Goal: Information Seeking & Learning: Learn about a topic

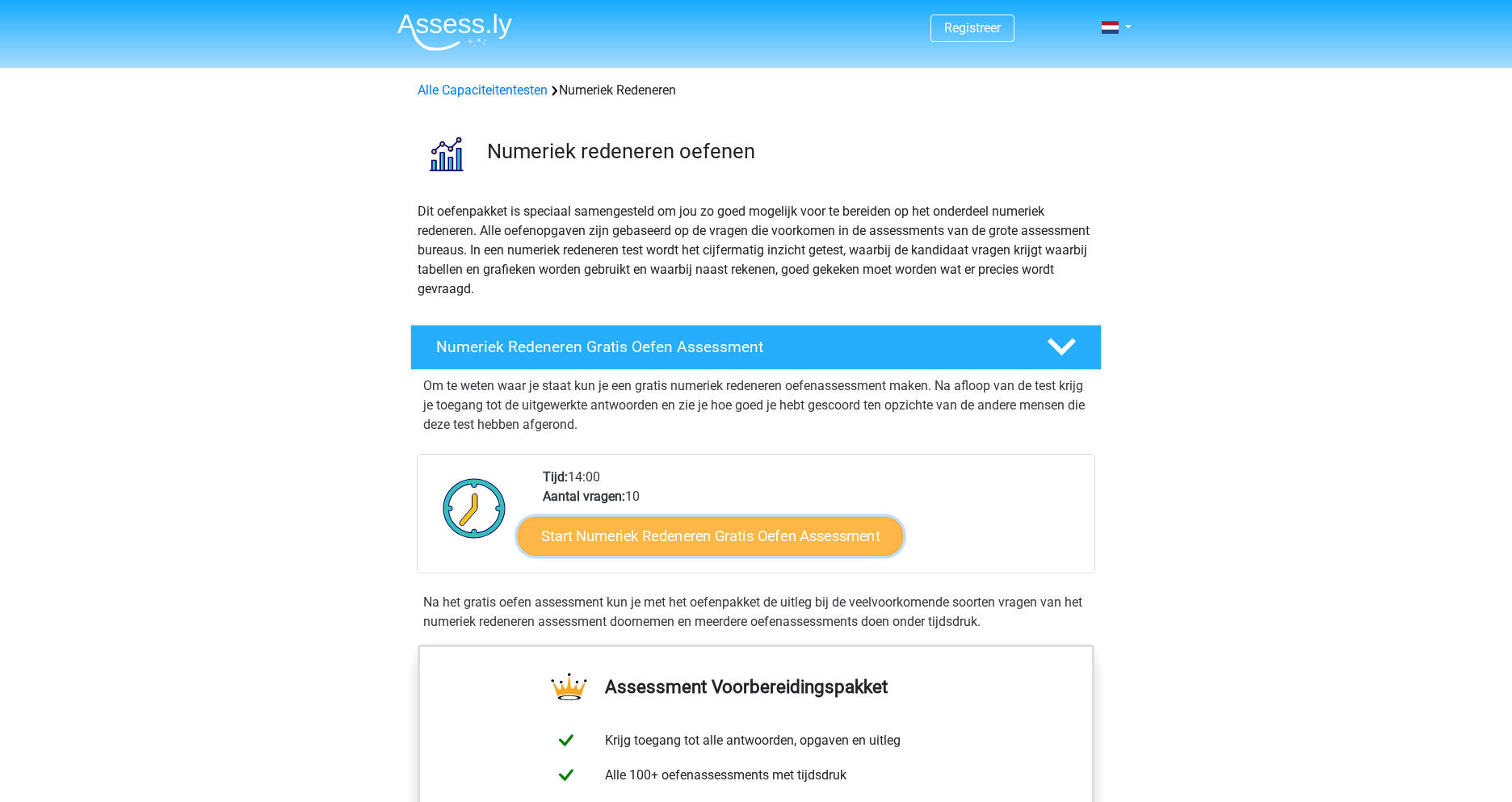
click at [762, 548] on link "Start Numeriek Redeneren Gratis Oefen Assessment" at bounding box center [710, 535] width 386 height 39
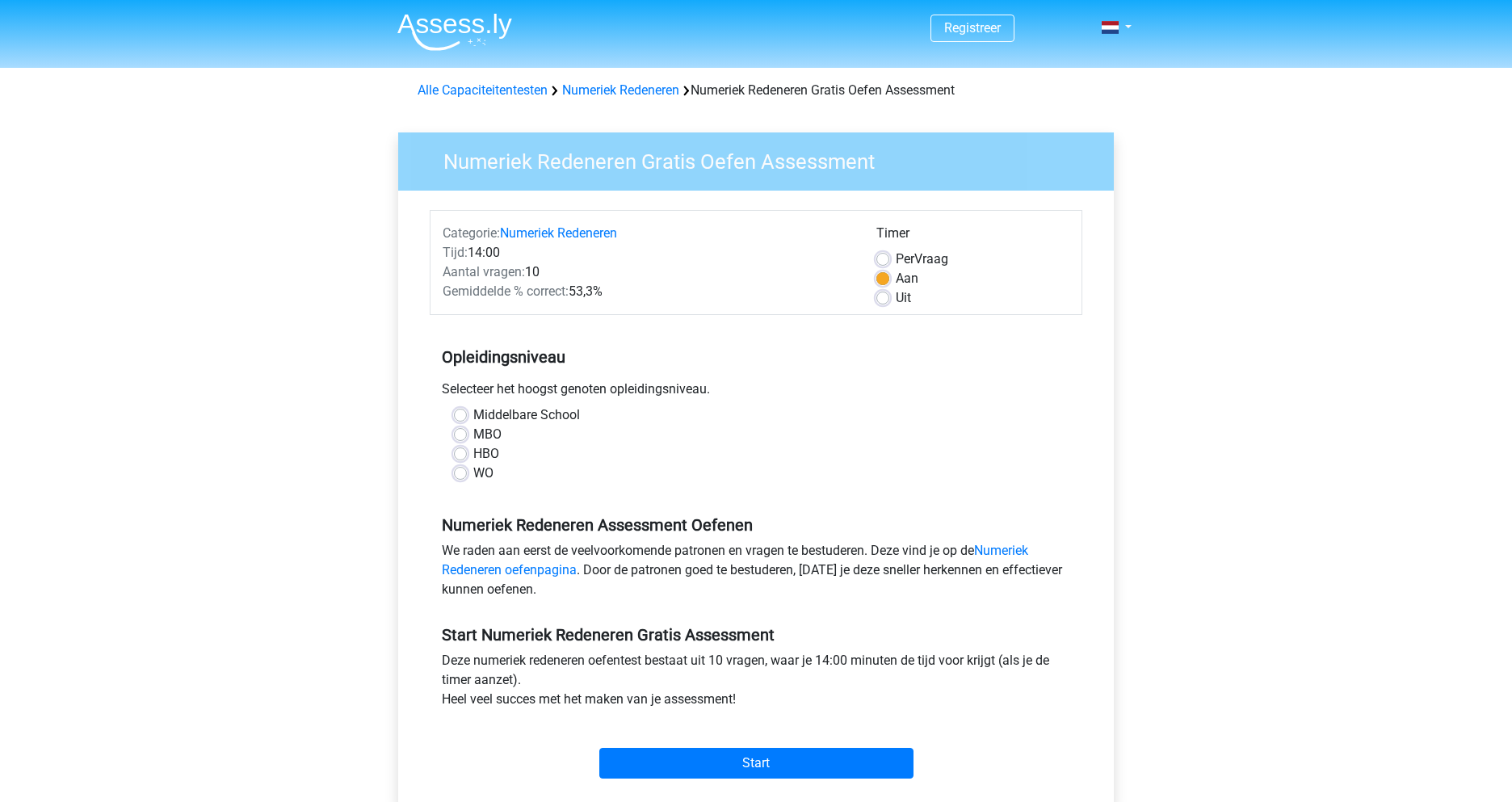
click at [474, 454] on label "HBO" at bounding box center [486, 454] width 26 height 19
click at [465, 454] on input "HBO" at bounding box center [460, 452] width 13 height 16
radio input "true"
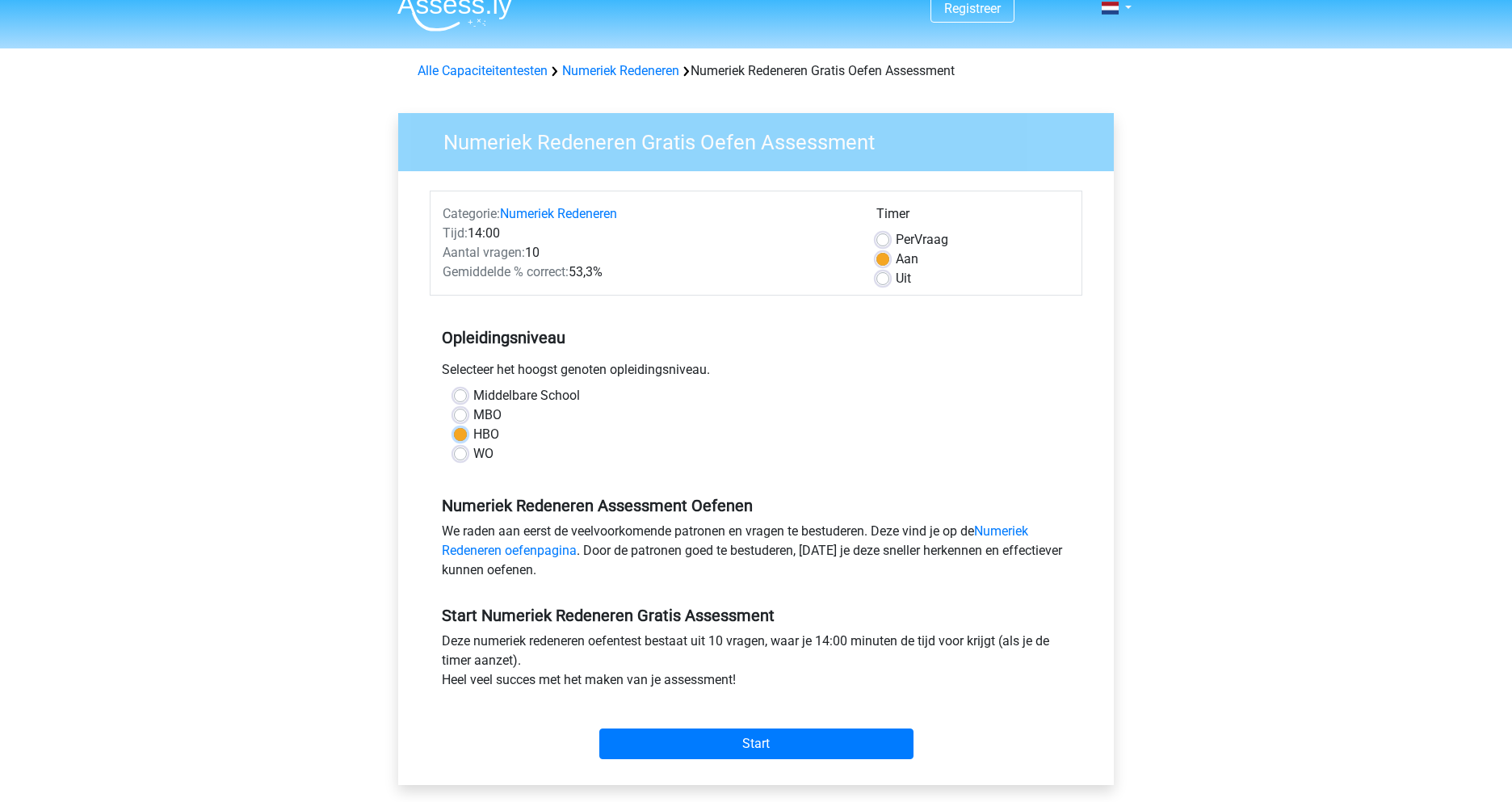
scroll to position [25, 0]
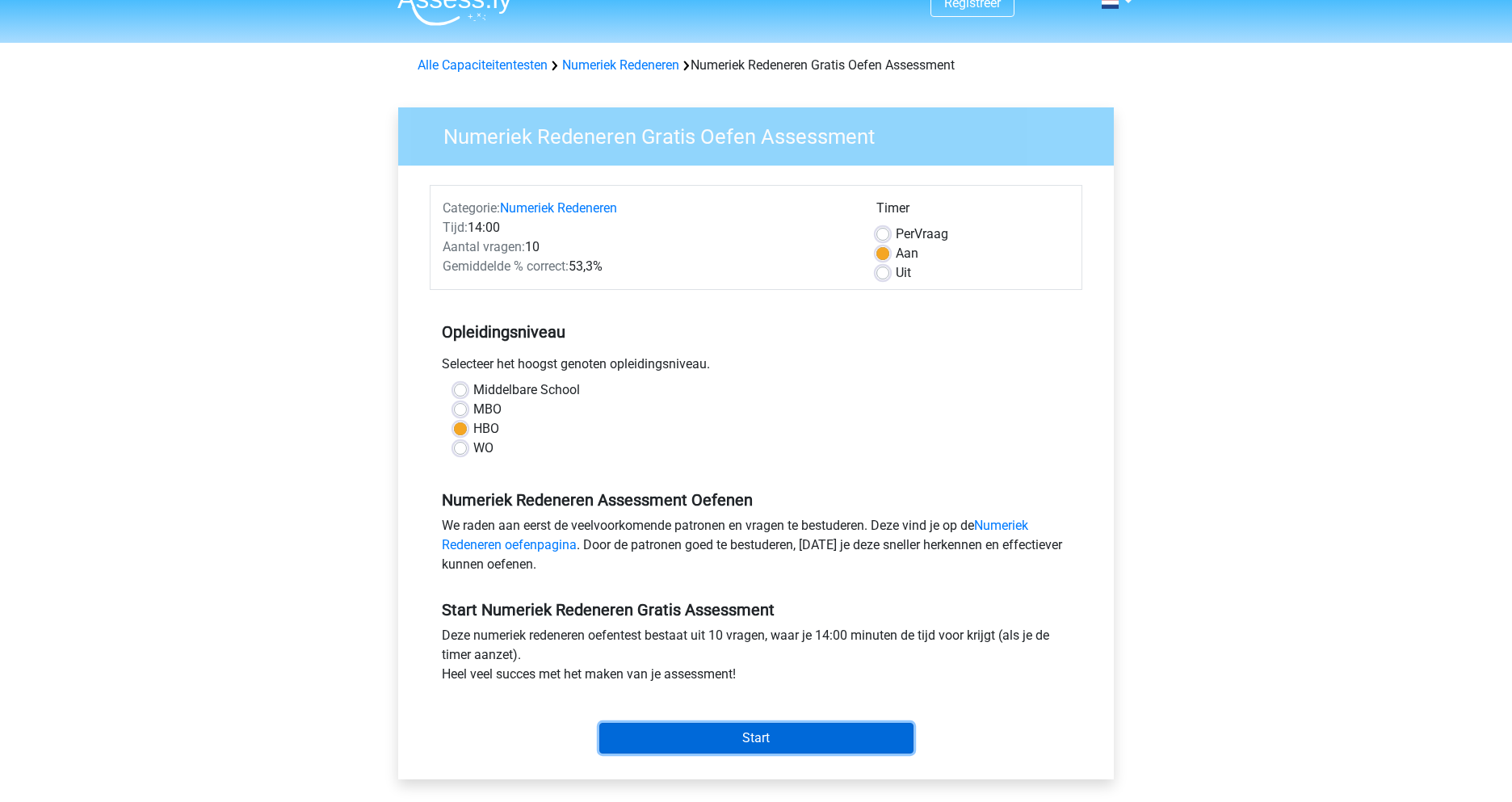
click at [770, 743] on input "Start" at bounding box center [756, 738] width 314 height 31
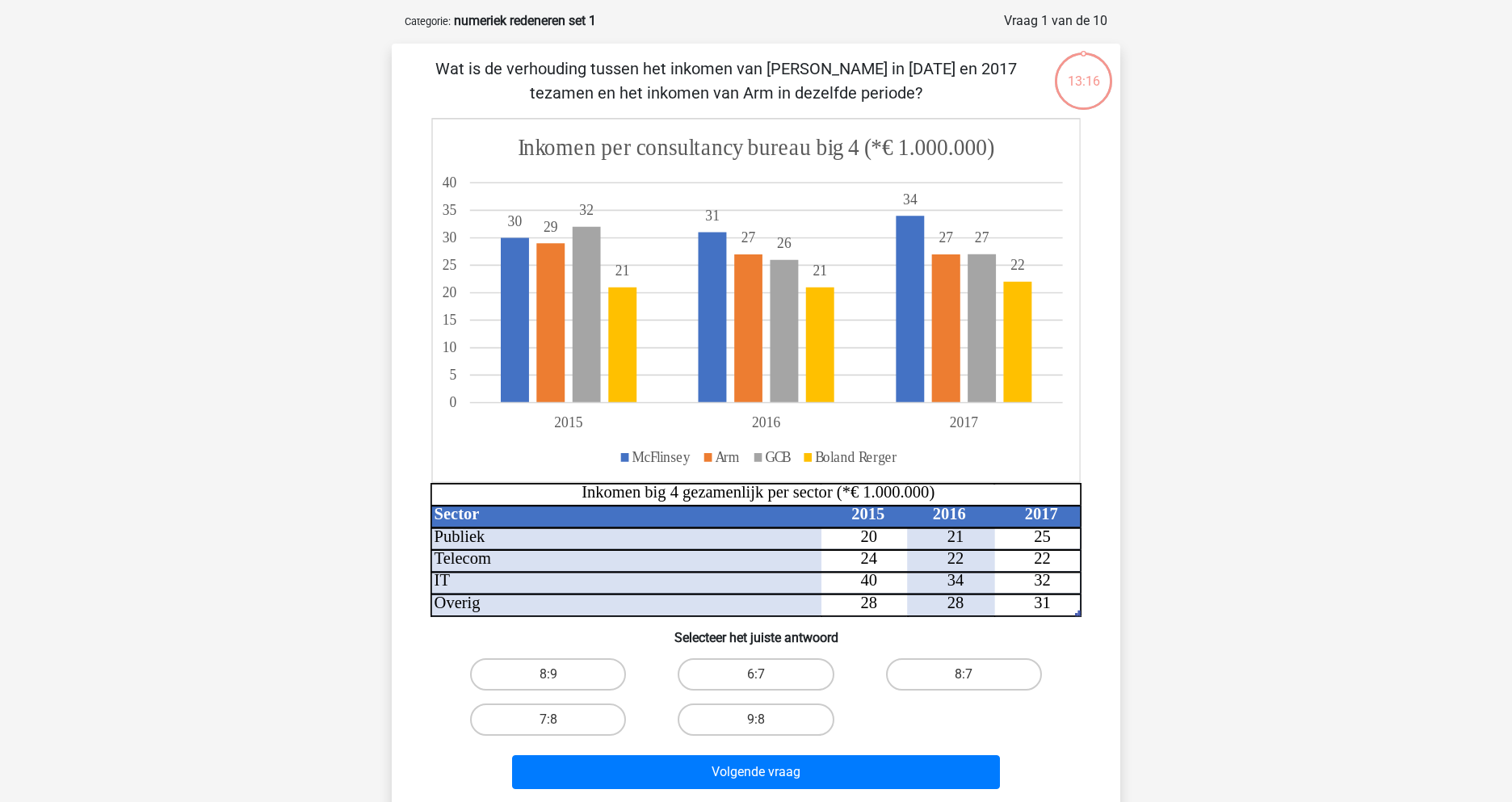
scroll to position [82, 0]
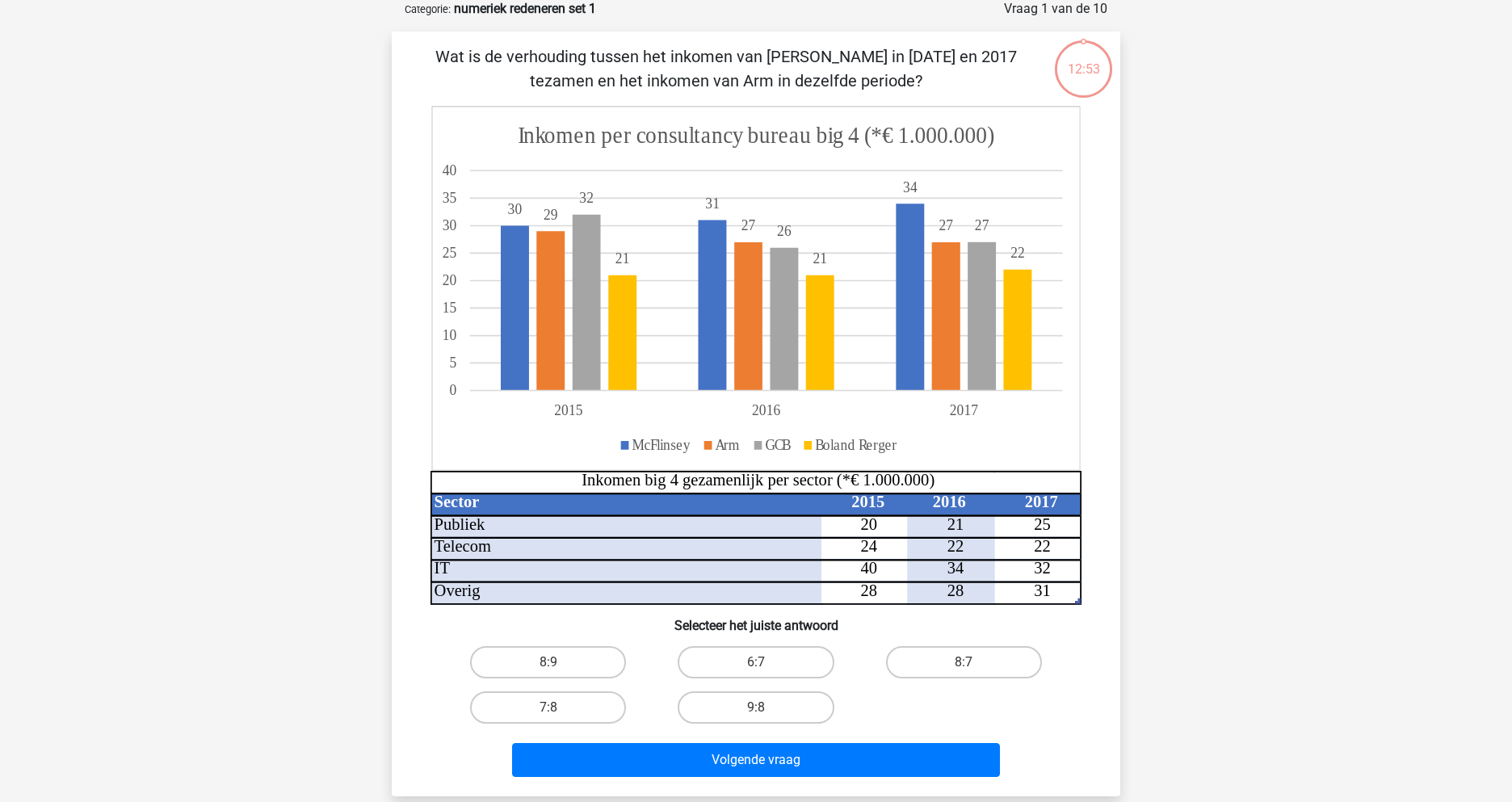
click at [557, 711] on input "7:8" at bounding box center [554, 712] width 10 height 10
radio input "true"
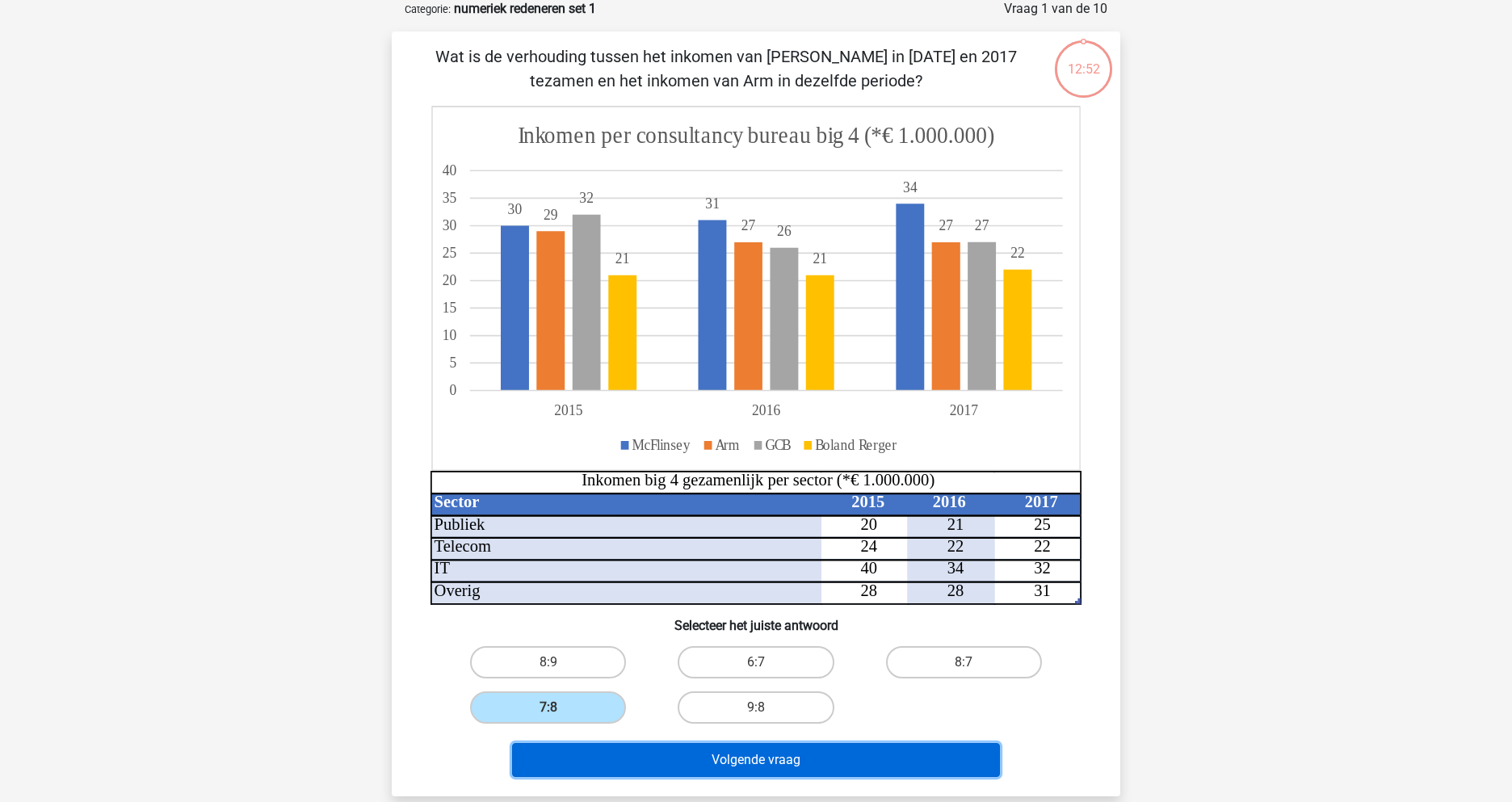
click at [817, 766] on button "Volgende vraag" at bounding box center [756, 760] width 489 height 34
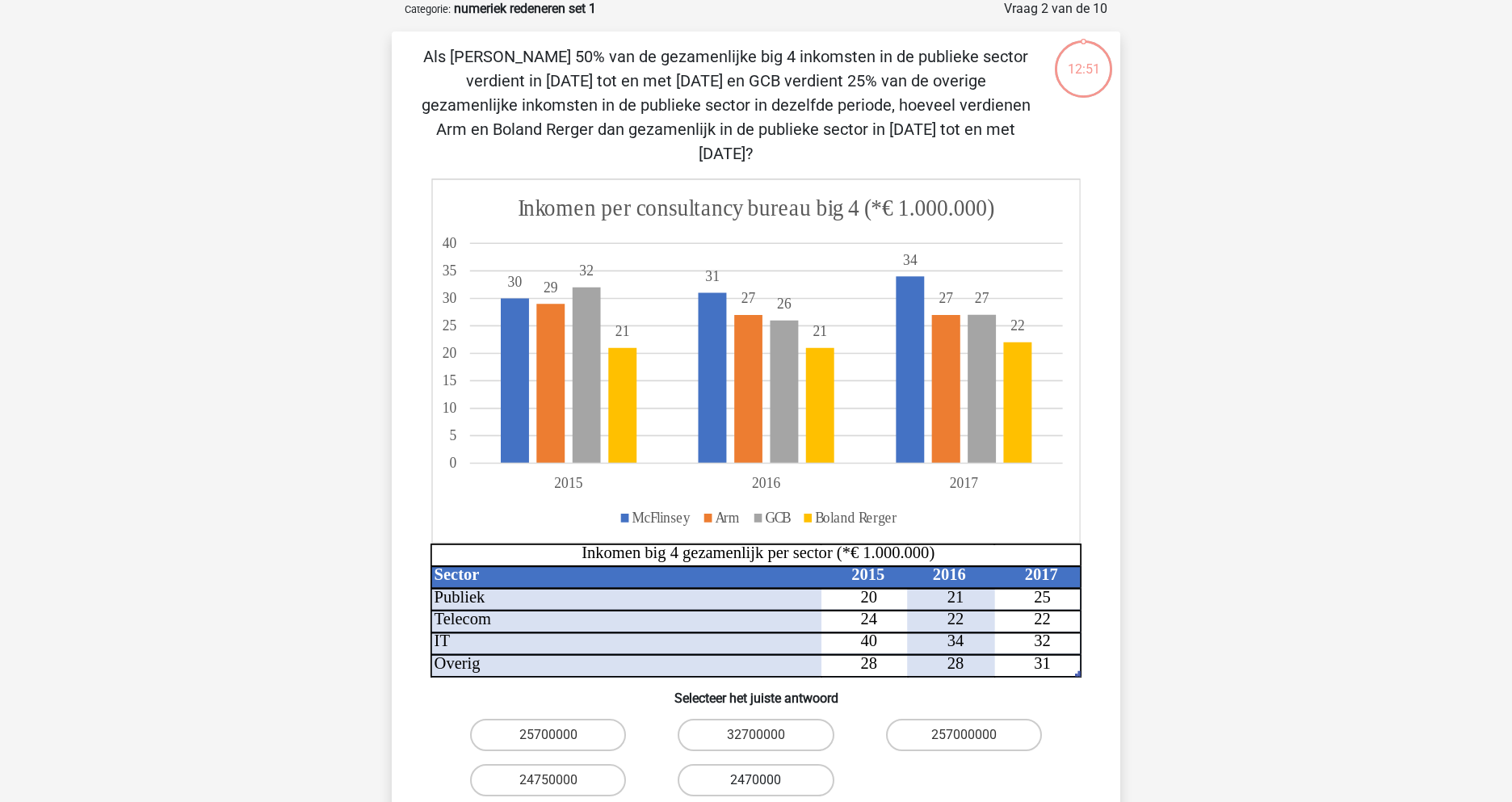
scroll to position [81, 0]
click at [962, 479] on icon at bounding box center [756, 361] width 648 height 363
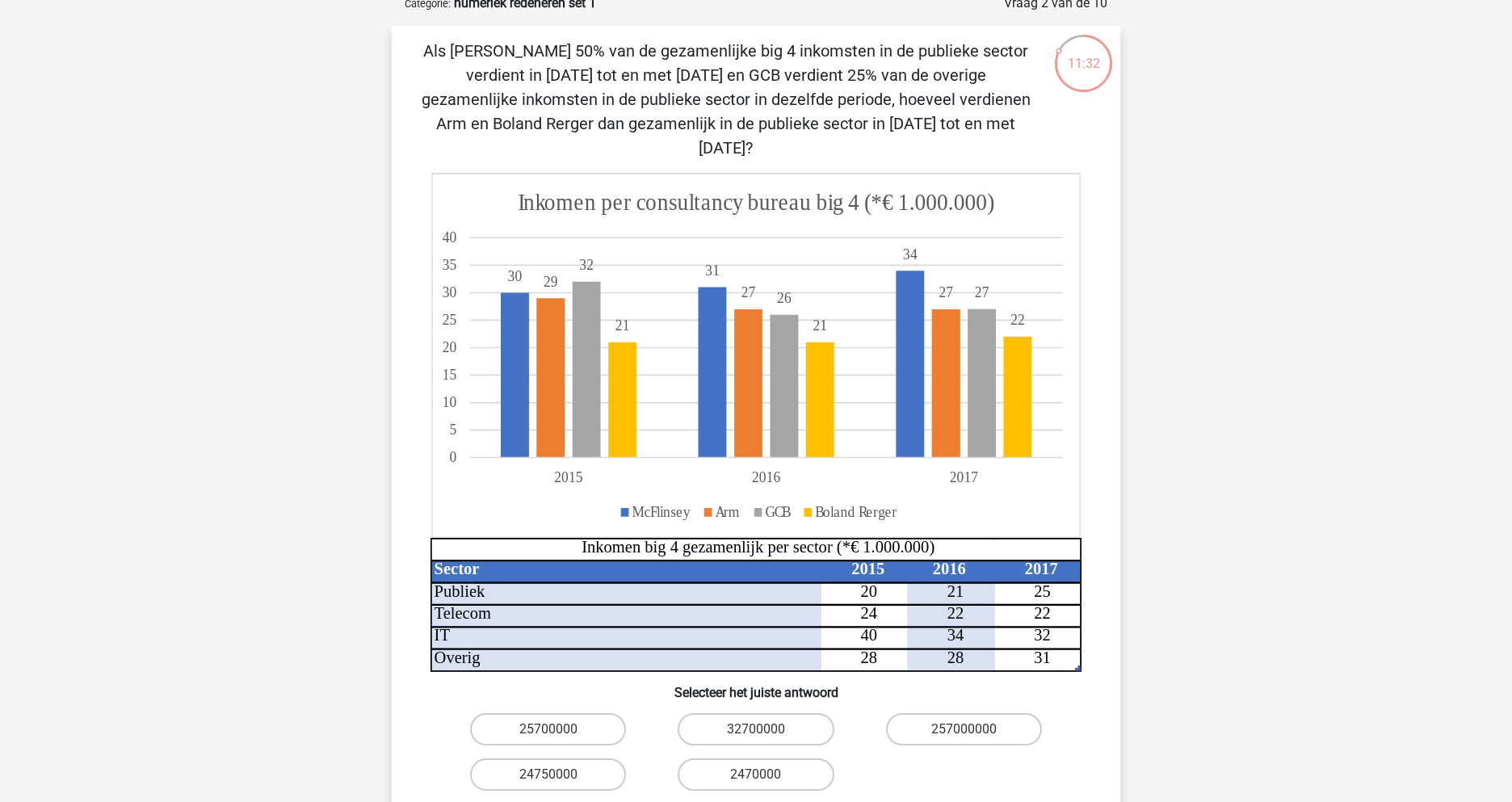
scroll to position [89, 0]
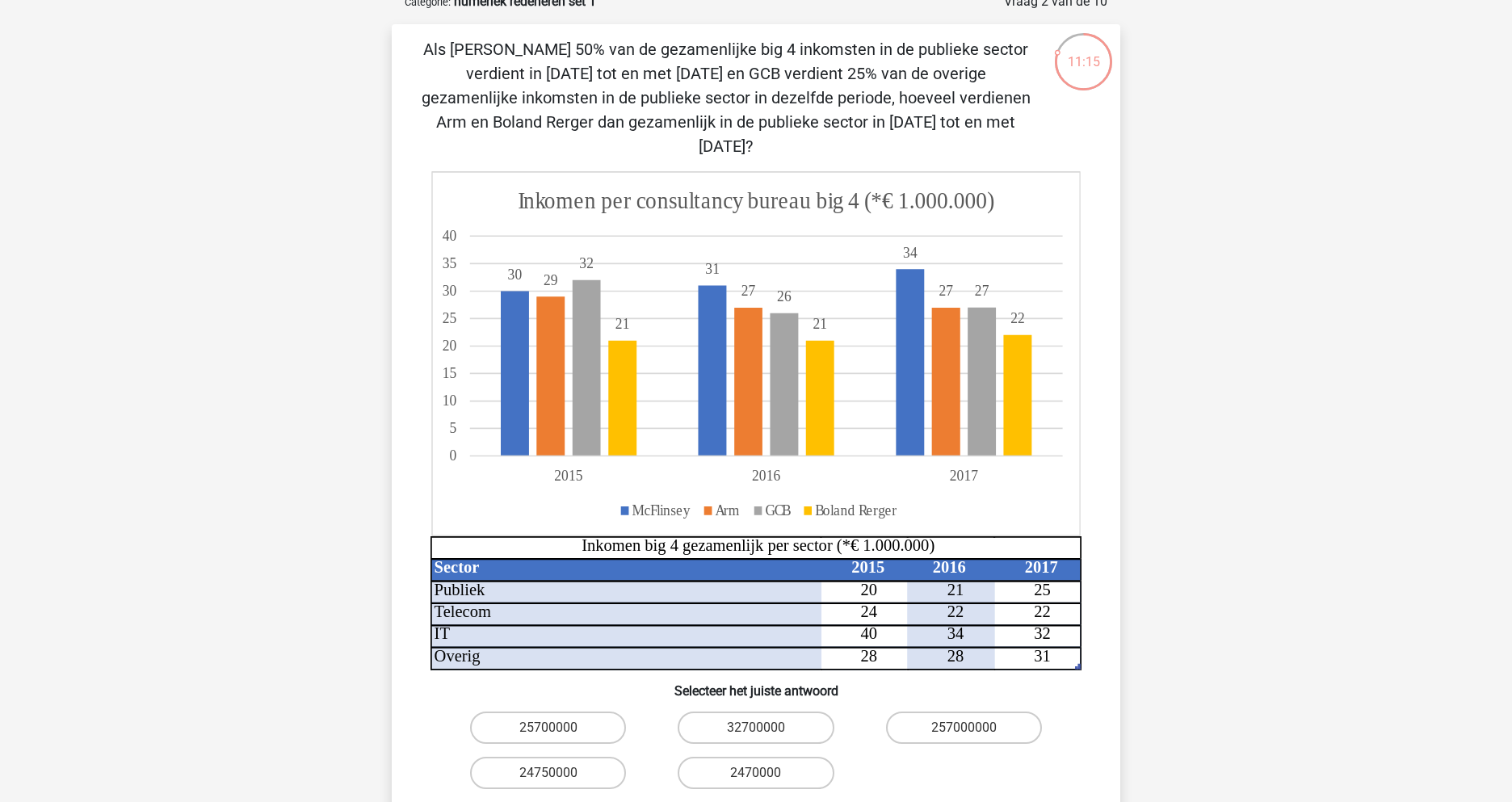
drag, startPoint x: 543, startPoint y: 750, endPoint x: 547, endPoint y: 758, distance: 8.9
click at [543, 757] on label "24750000" at bounding box center [548, 773] width 156 height 32
click at [549, 773] on input "24750000" at bounding box center [554, 778] width 10 height 10
radio input "true"
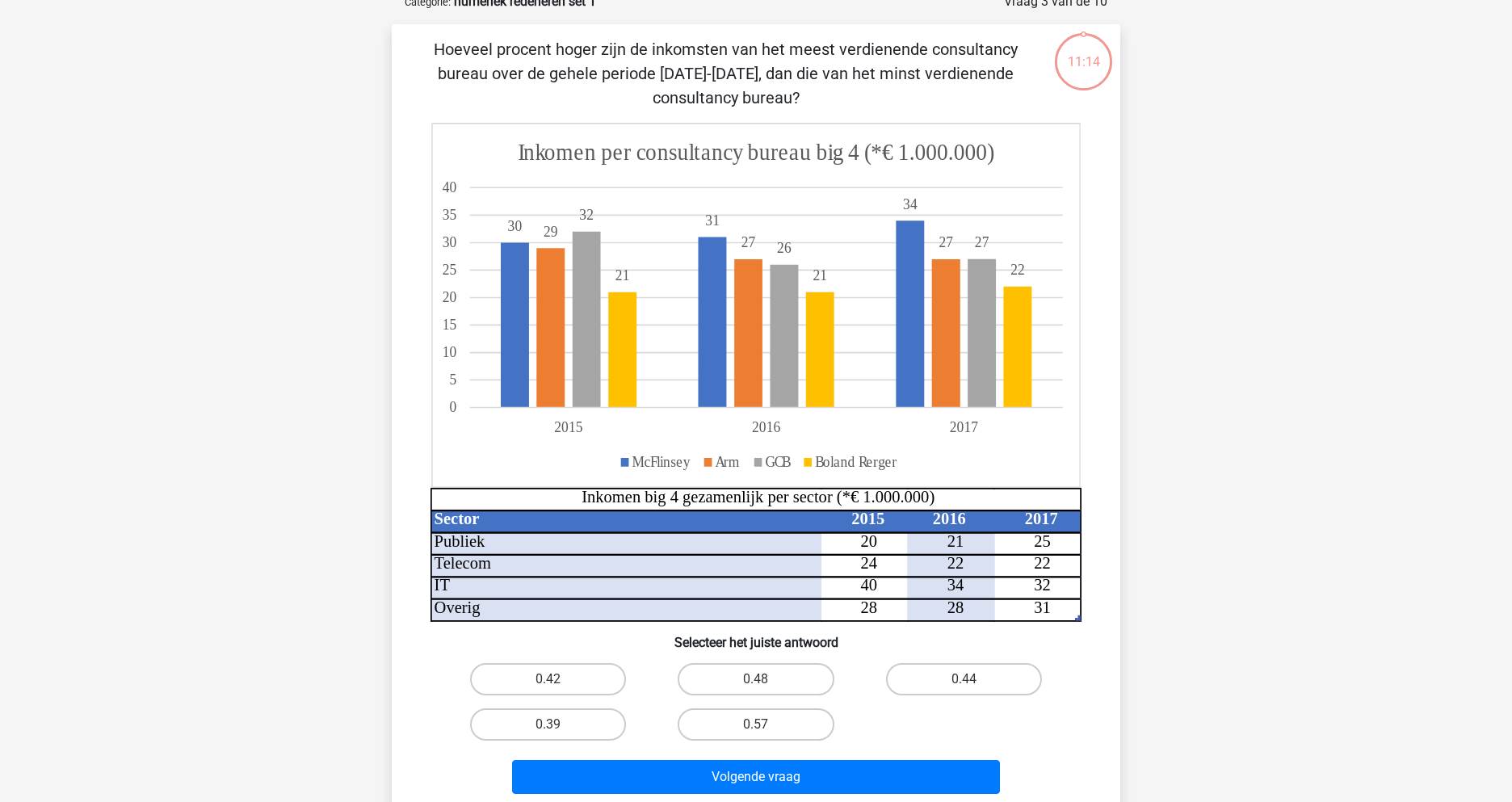
scroll to position [81, 0]
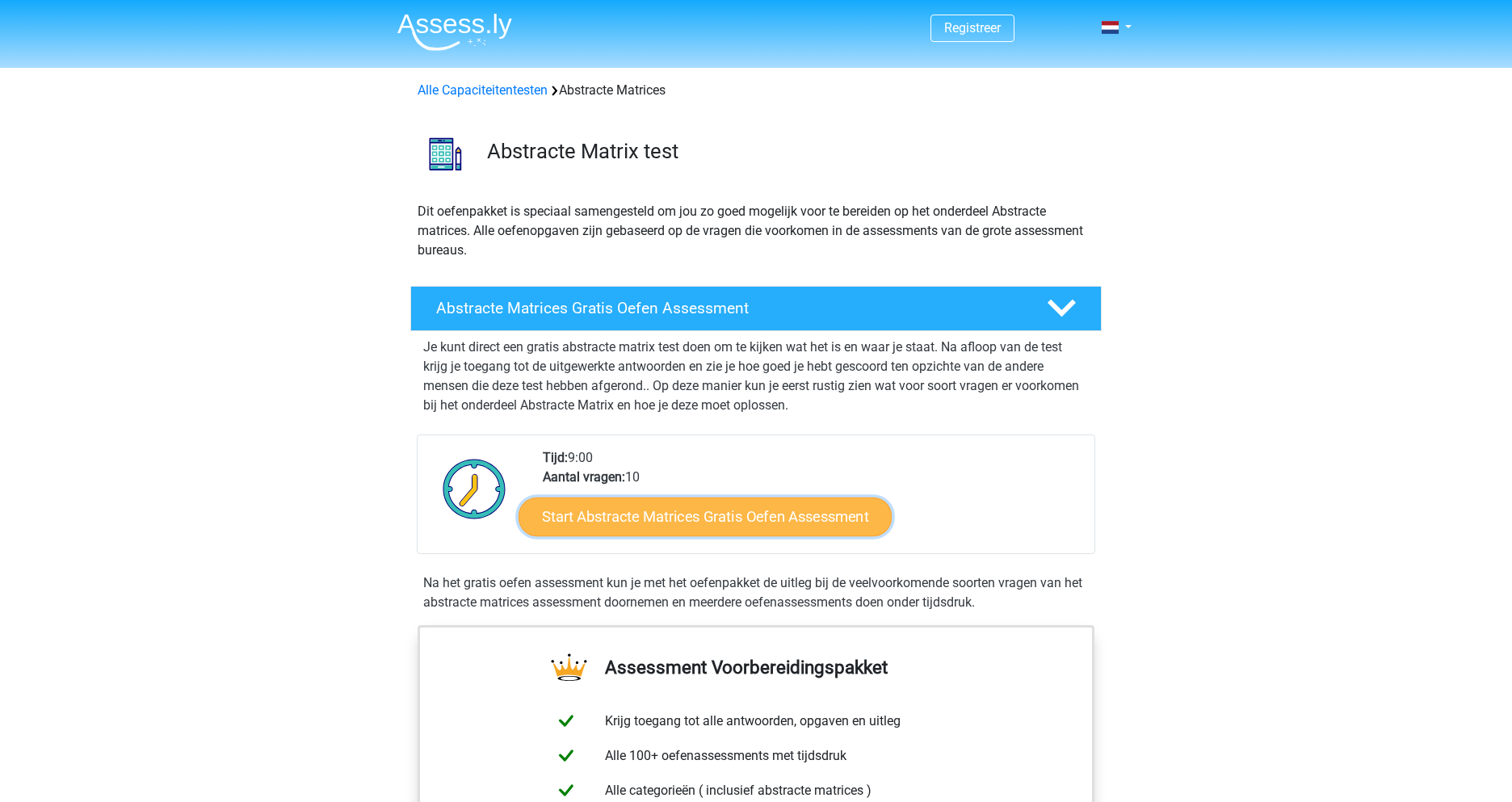
click at [693, 513] on link "Start Abstracte Matrices Gratis Oefen Assessment" at bounding box center [705, 516] width 373 height 39
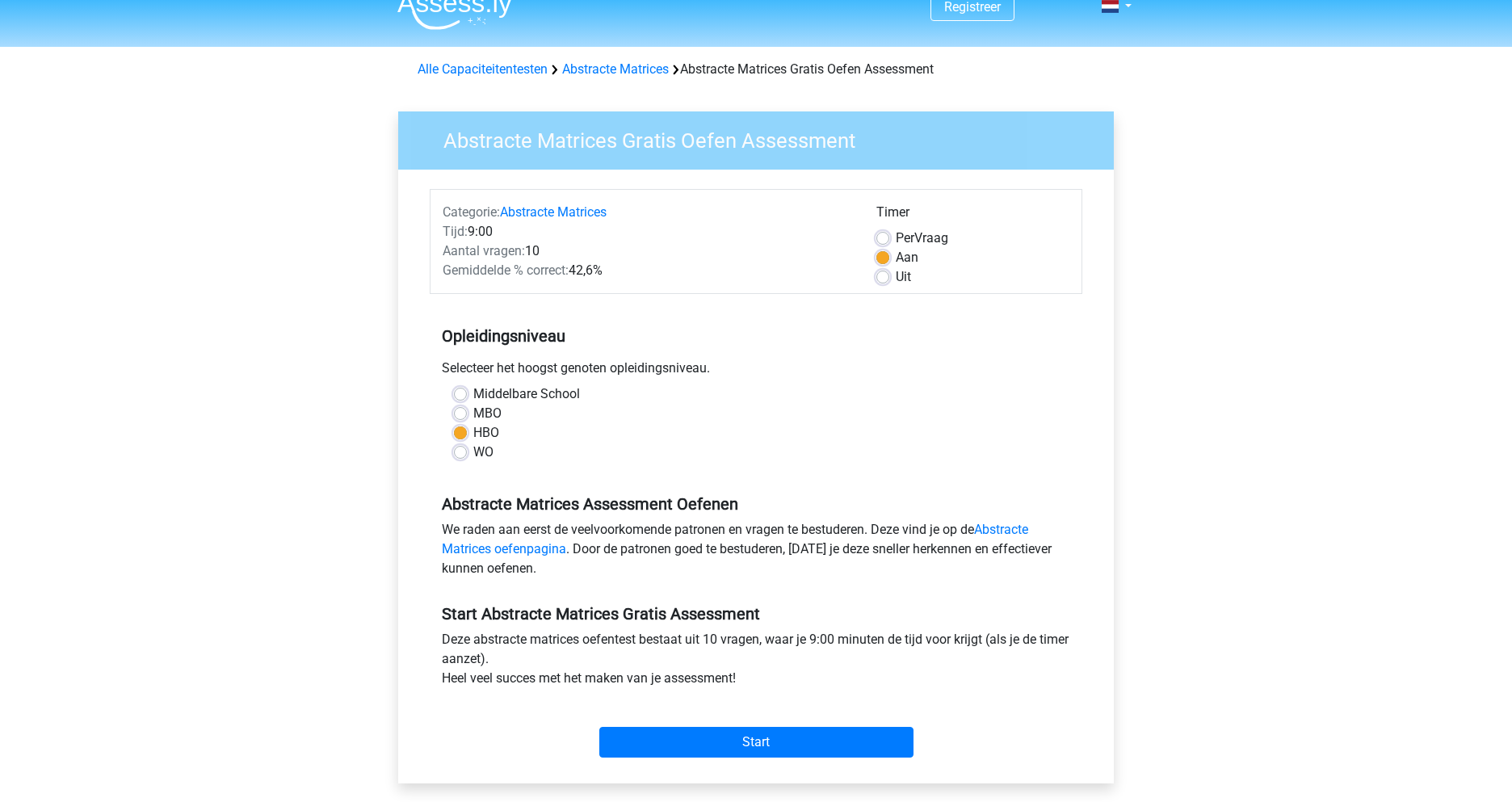
scroll to position [25, 0]
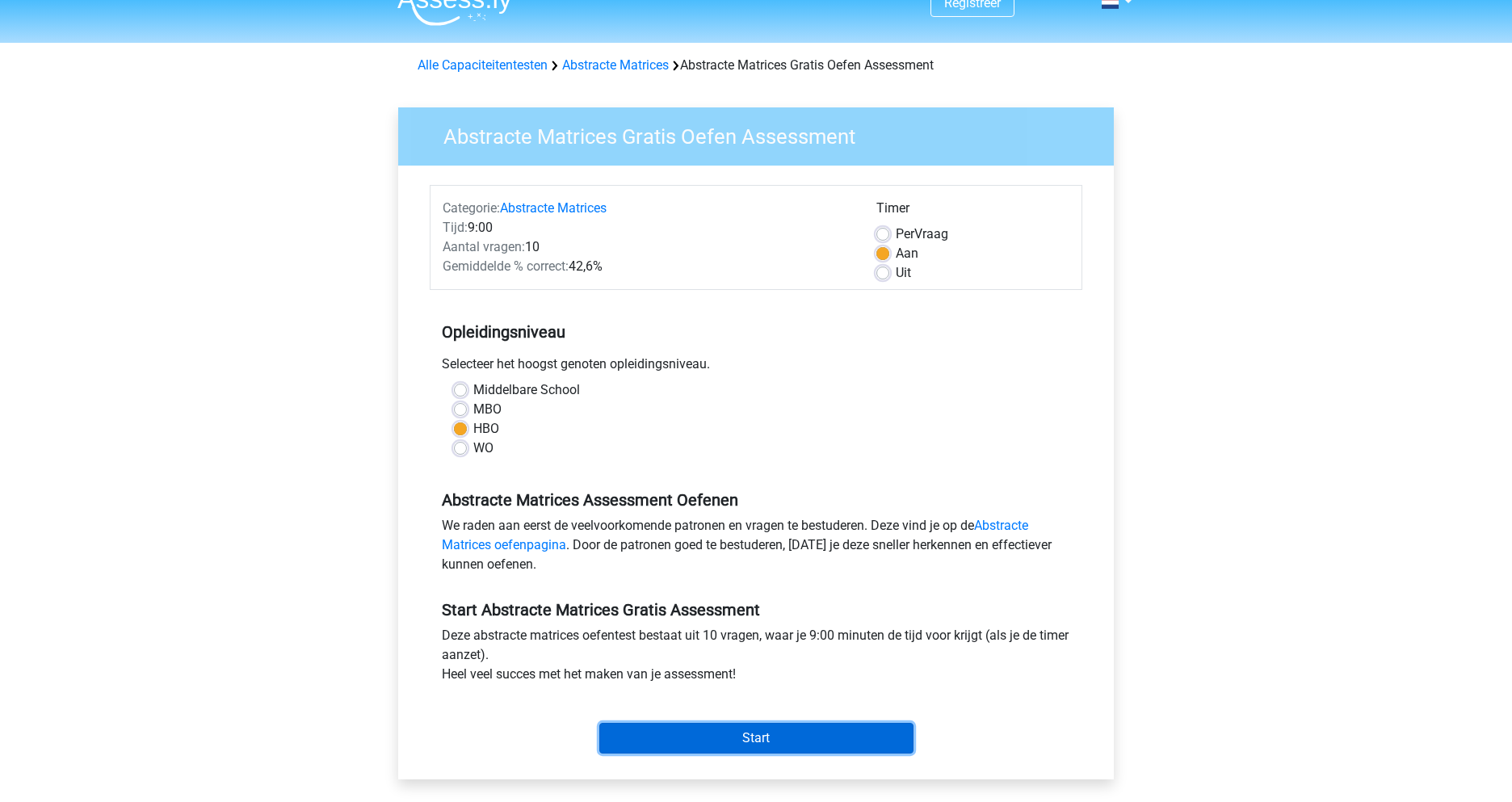
click at [736, 736] on input "Start" at bounding box center [756, 738] width 314 height 31
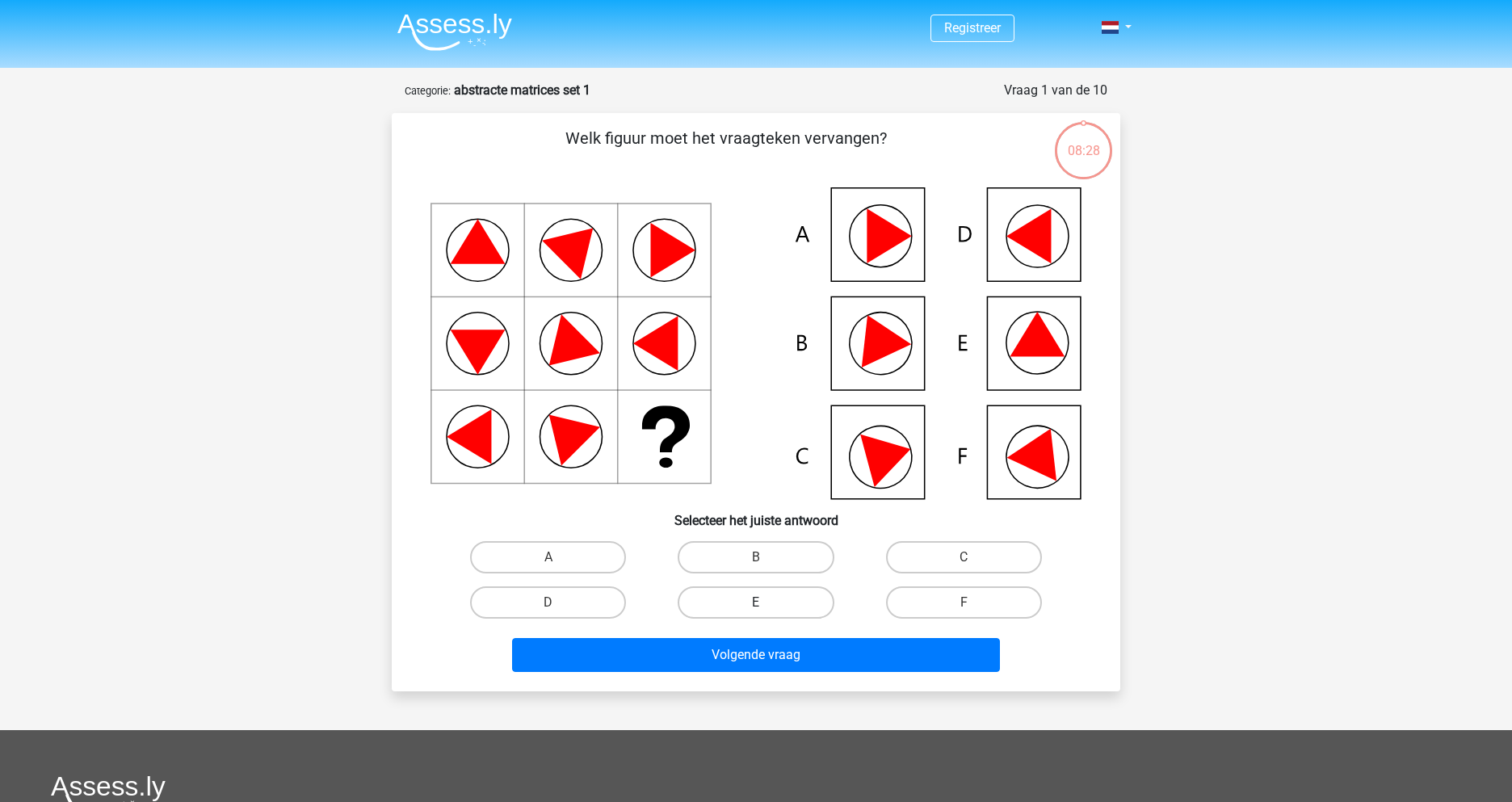
click at [767, 605] on label "E" at bounding box center [756, 602] width 156 height 32
click at [767, 605] on input "E" at bounding box center [762, 608] width 10 height 10
radio input "true"
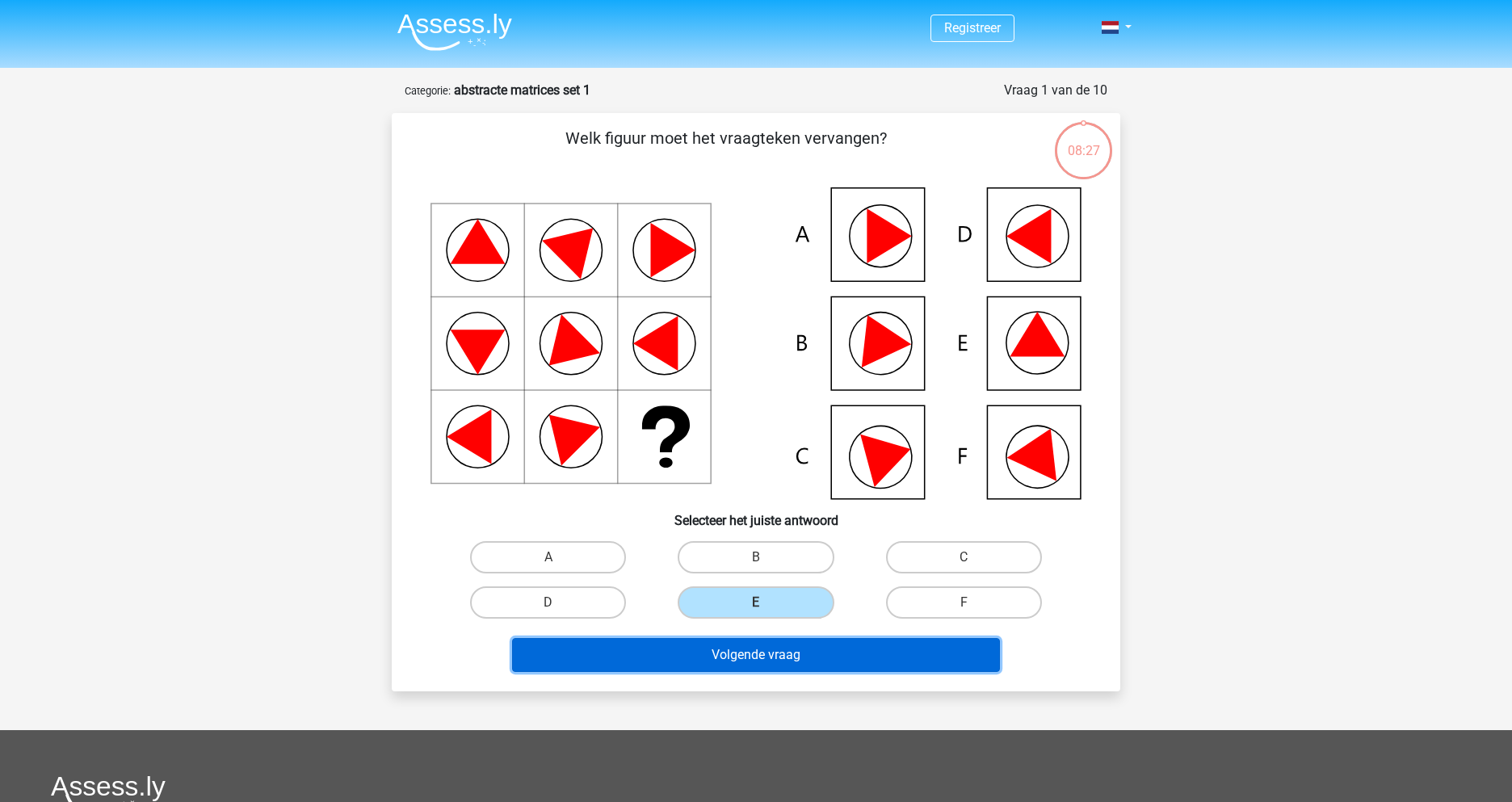
click at [759, 656] on button "Volgende vraag" at bounding box center [756, 655] width 489 height 34
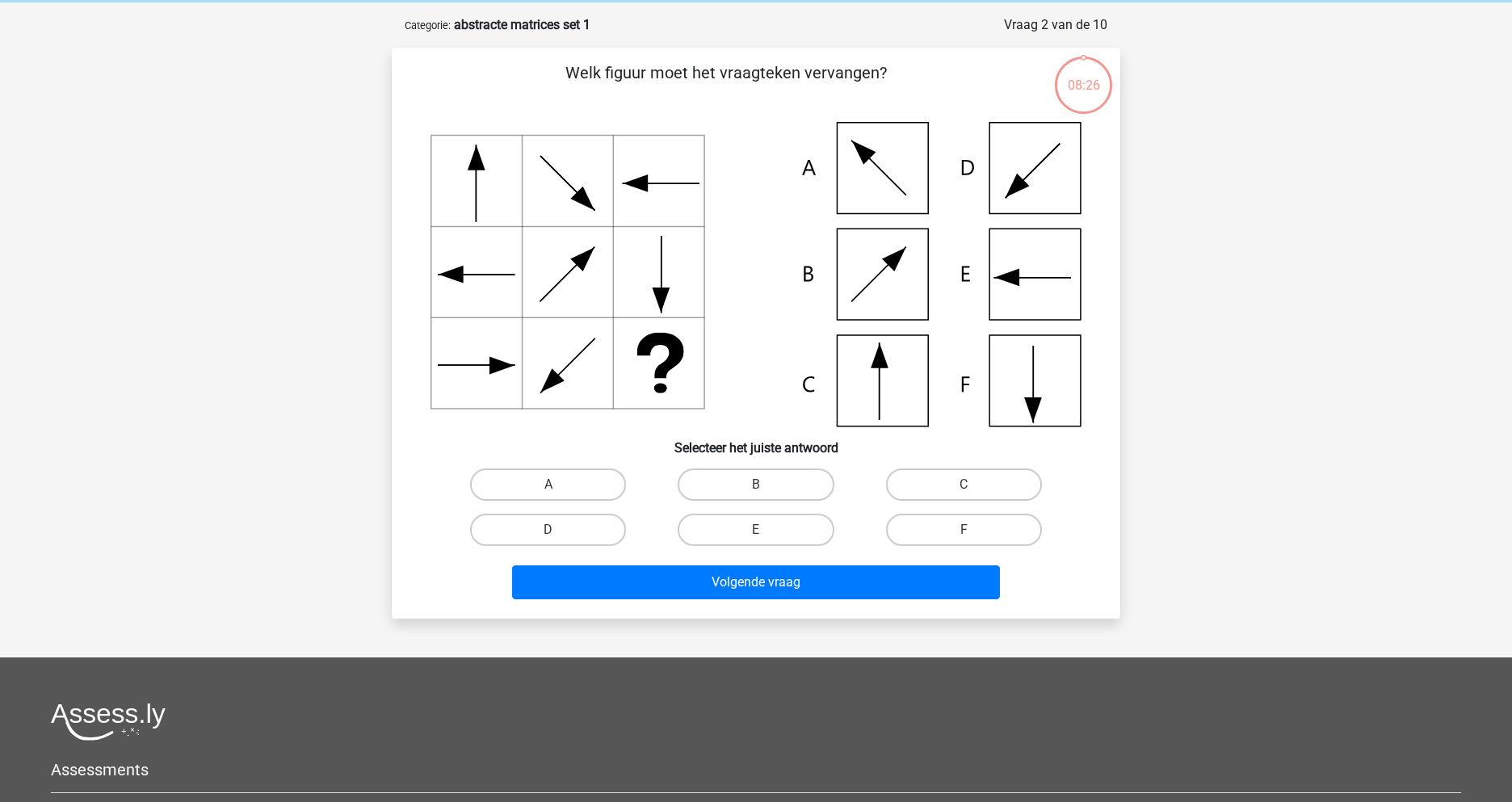
scroll to position [81, 0]
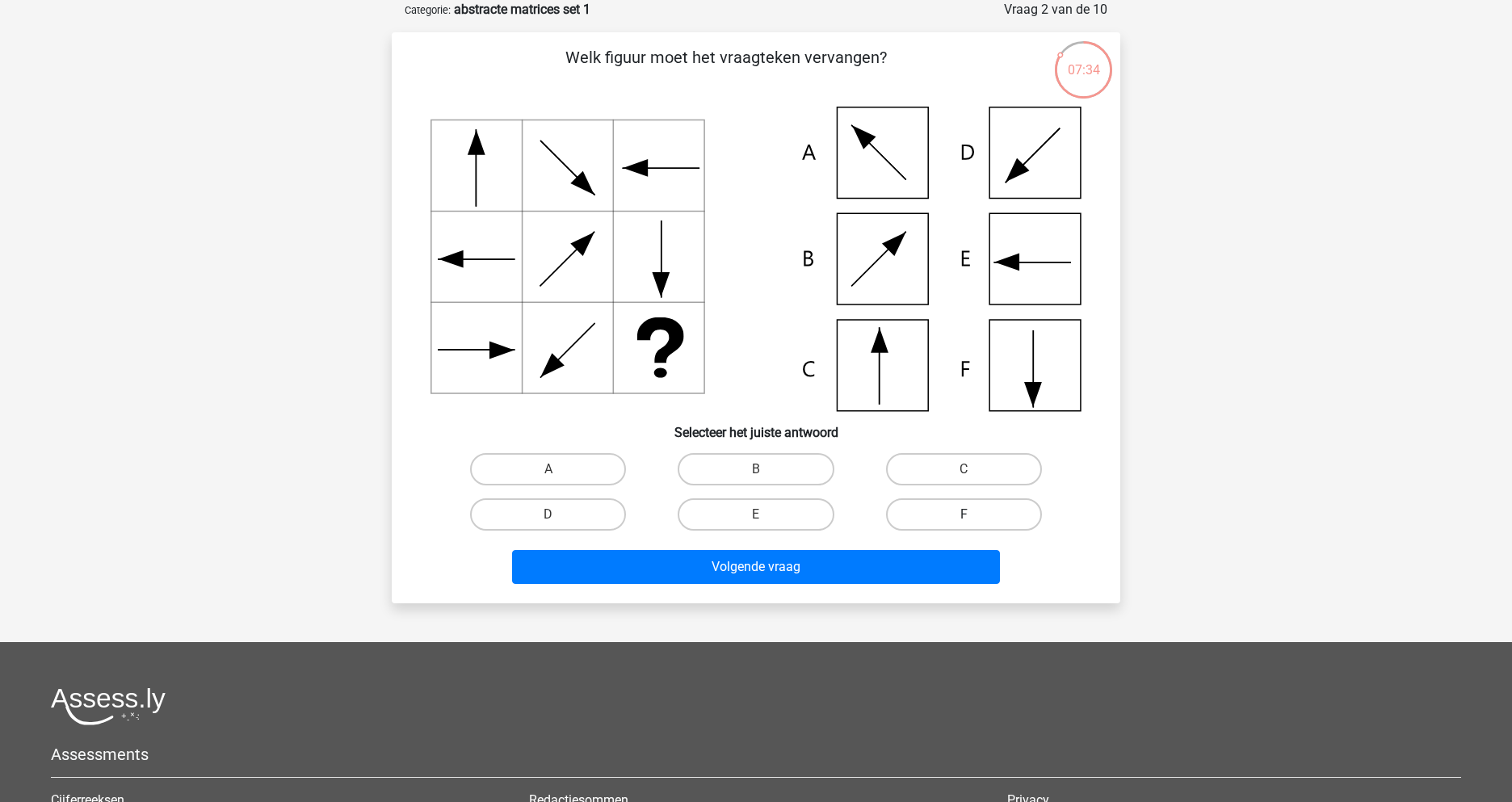
click at [961, 527] on label "F" at bounding box center [963, 514] width 156 height 32
click at [963, 525] on input "F" at bounding box center [969, 520] width 10 height 10
radio input "true"
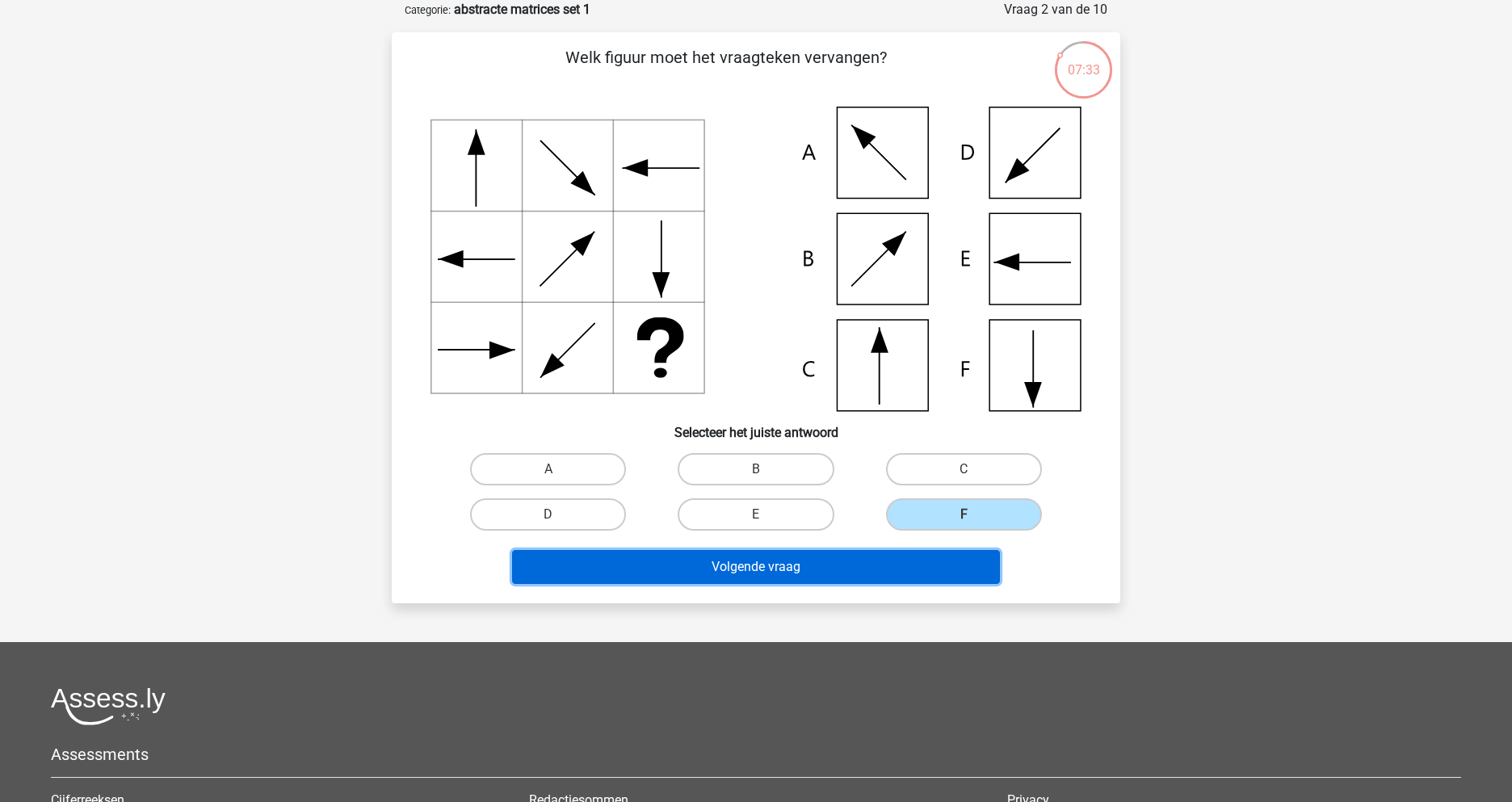
drag, startPoint x: 894, startPoint y: 570, endPoint x: 892, endPoint y: 579, distance: 9.2
click at [894, 571] on button "Volgende vraag" at bounding box center [756, 567] width 489 height 34
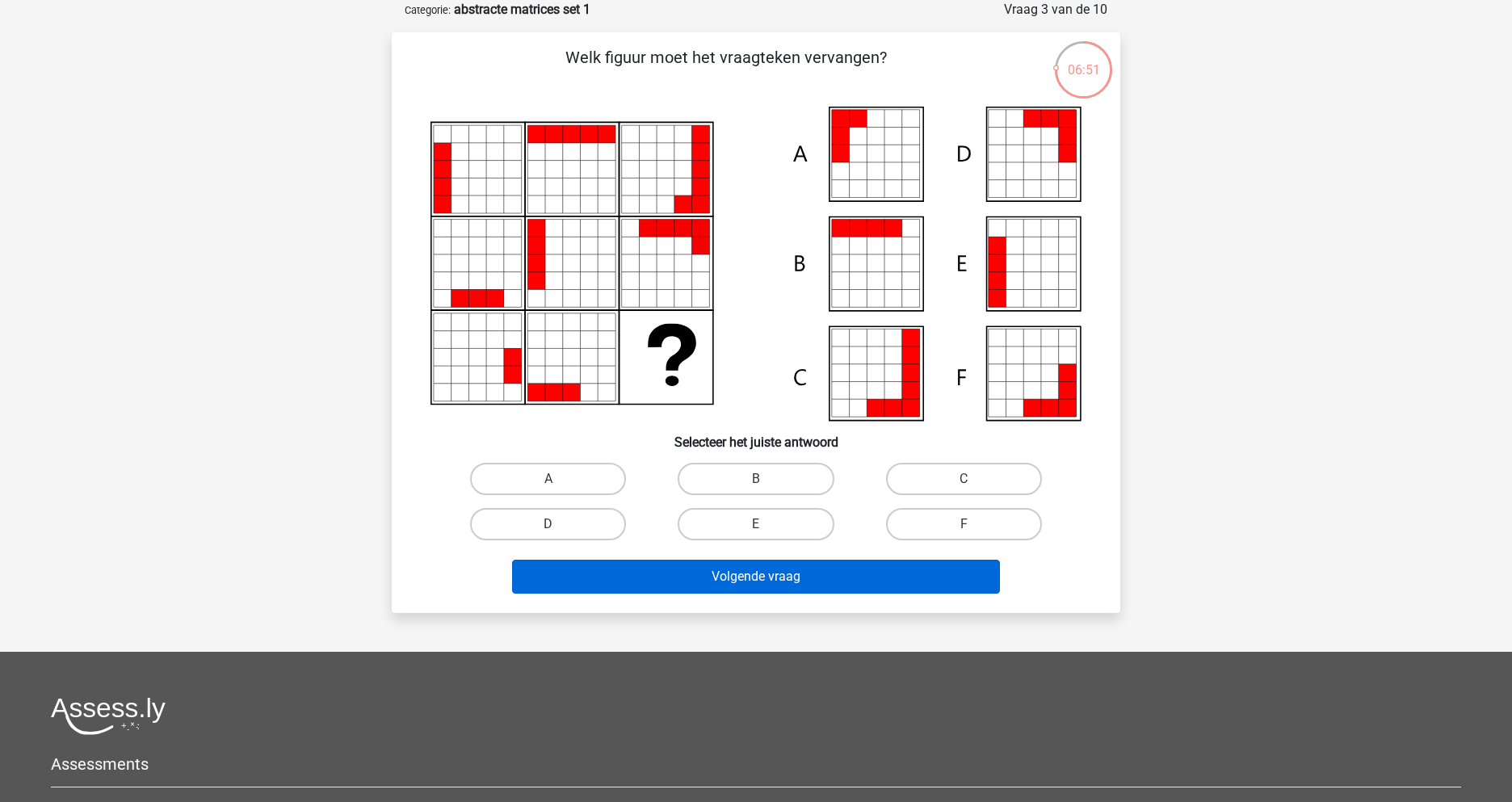
drag, startPoint x: 743, startPoint y: 478, endPoint x: 760, endPoint y: 572, distance: 95.5
click at [743, 479] on label "B" at bounding box center [756, 479] width 156 height 32
click at [756, 479] on input "B" at bounding box center [762, 484] width 10 height 10
radio input "true"
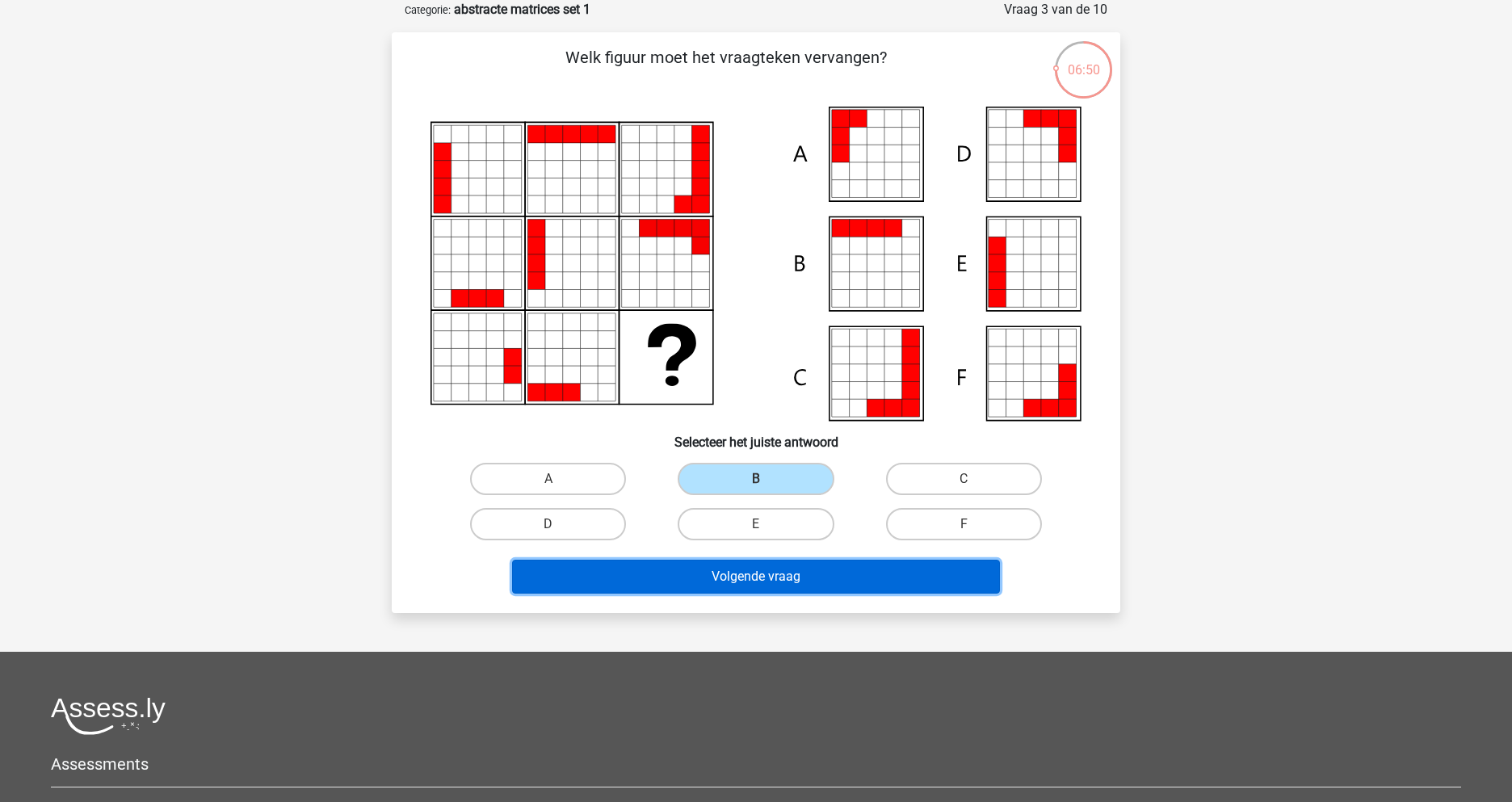
drag, startPoint x: 762, startPoint y: 571, endPoint x: 766, endPoint y: 581, distance: 10.8
click at [762, 573] on button "Volgende vraag" at bounding box center [756, 576] width 489 height 34
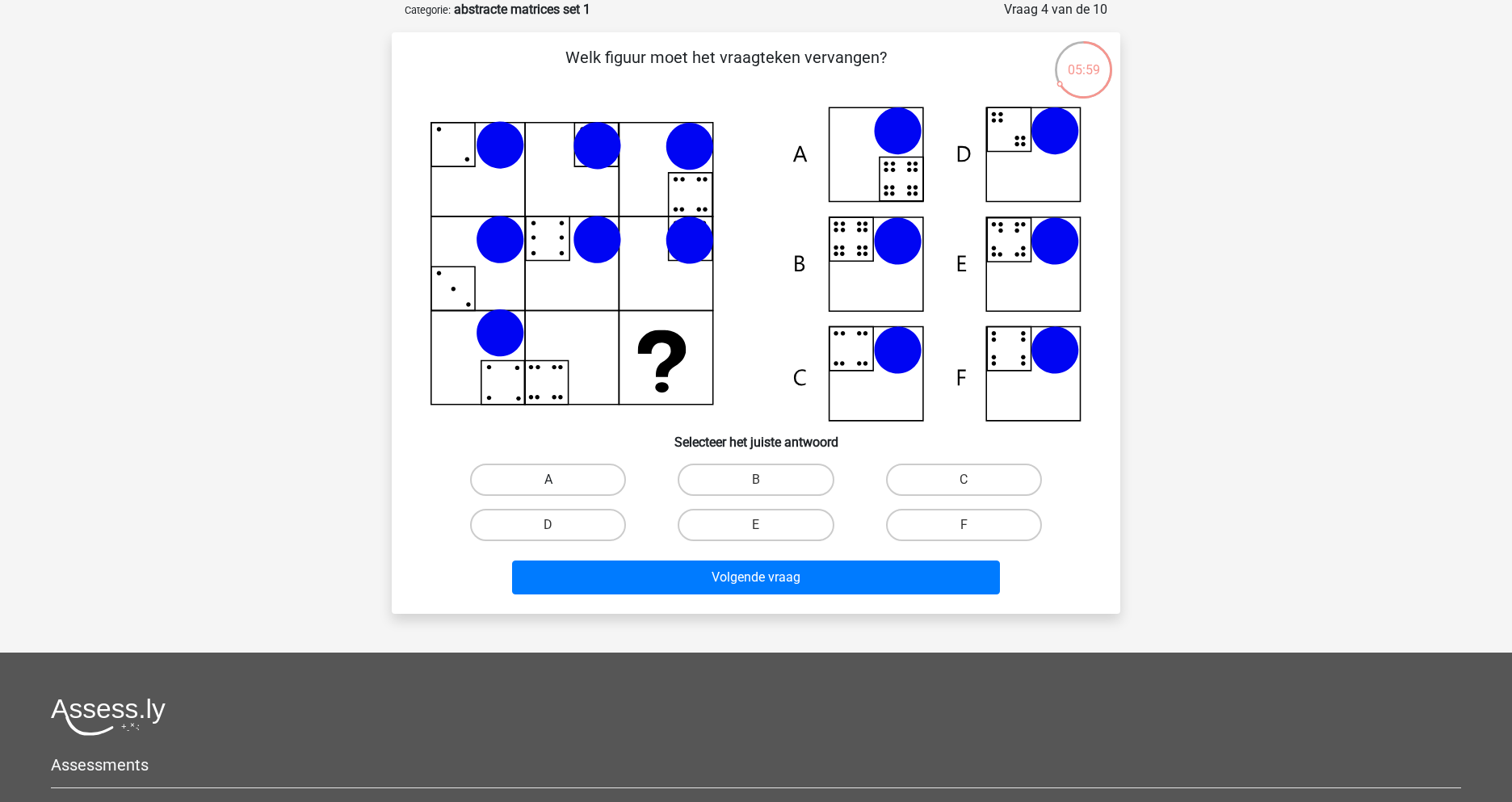
click at [555, 478] on label "A" at bounding box center [548, 479] width 156 height 32
click at [555, 479] on input "A" at bounding box center [554, 485] width 10 height 10
radio input "true"
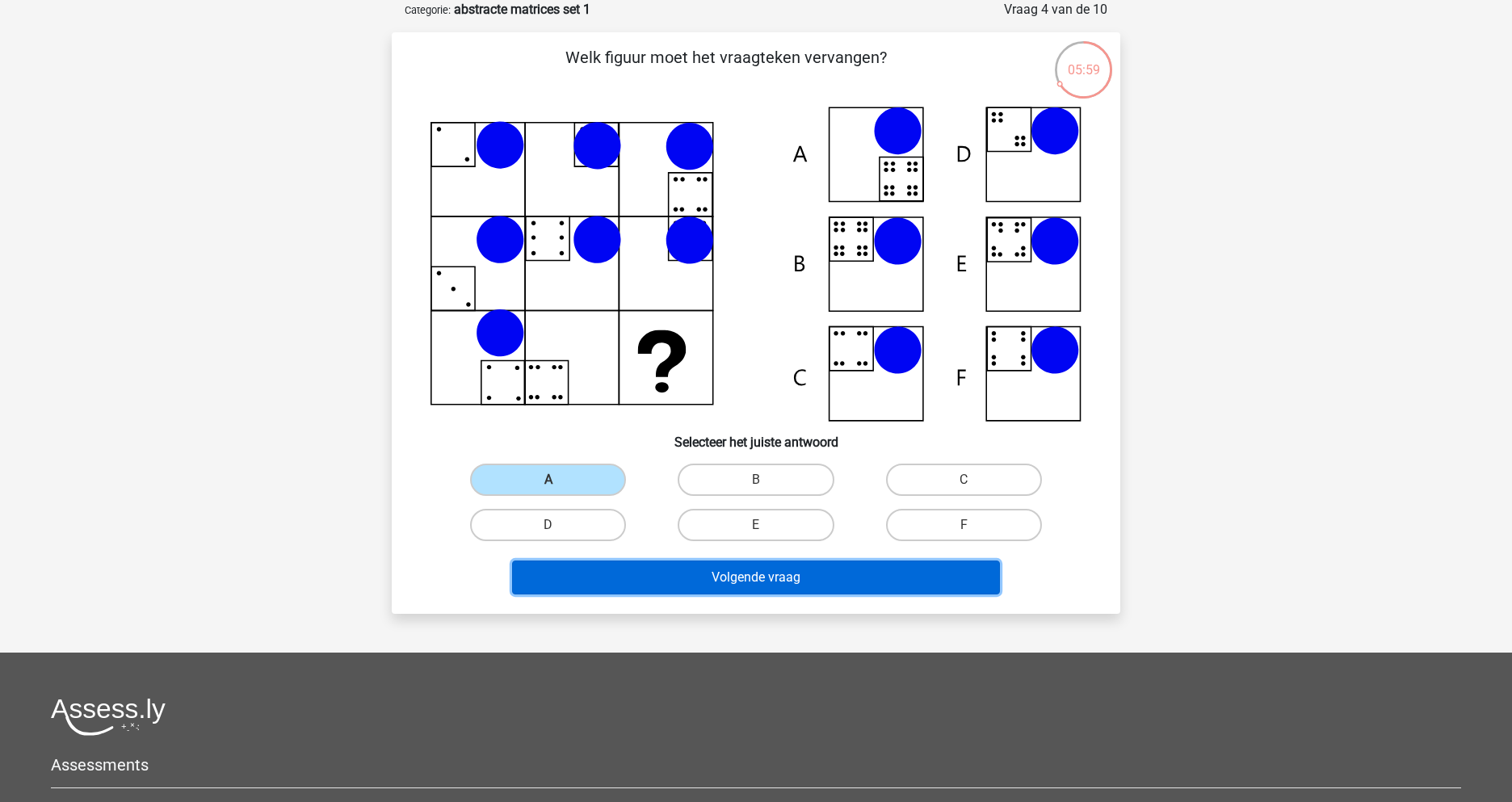
click at [775, 581] on button "Volgende vraag" at bounding box center [756, 577] width 489 height 34
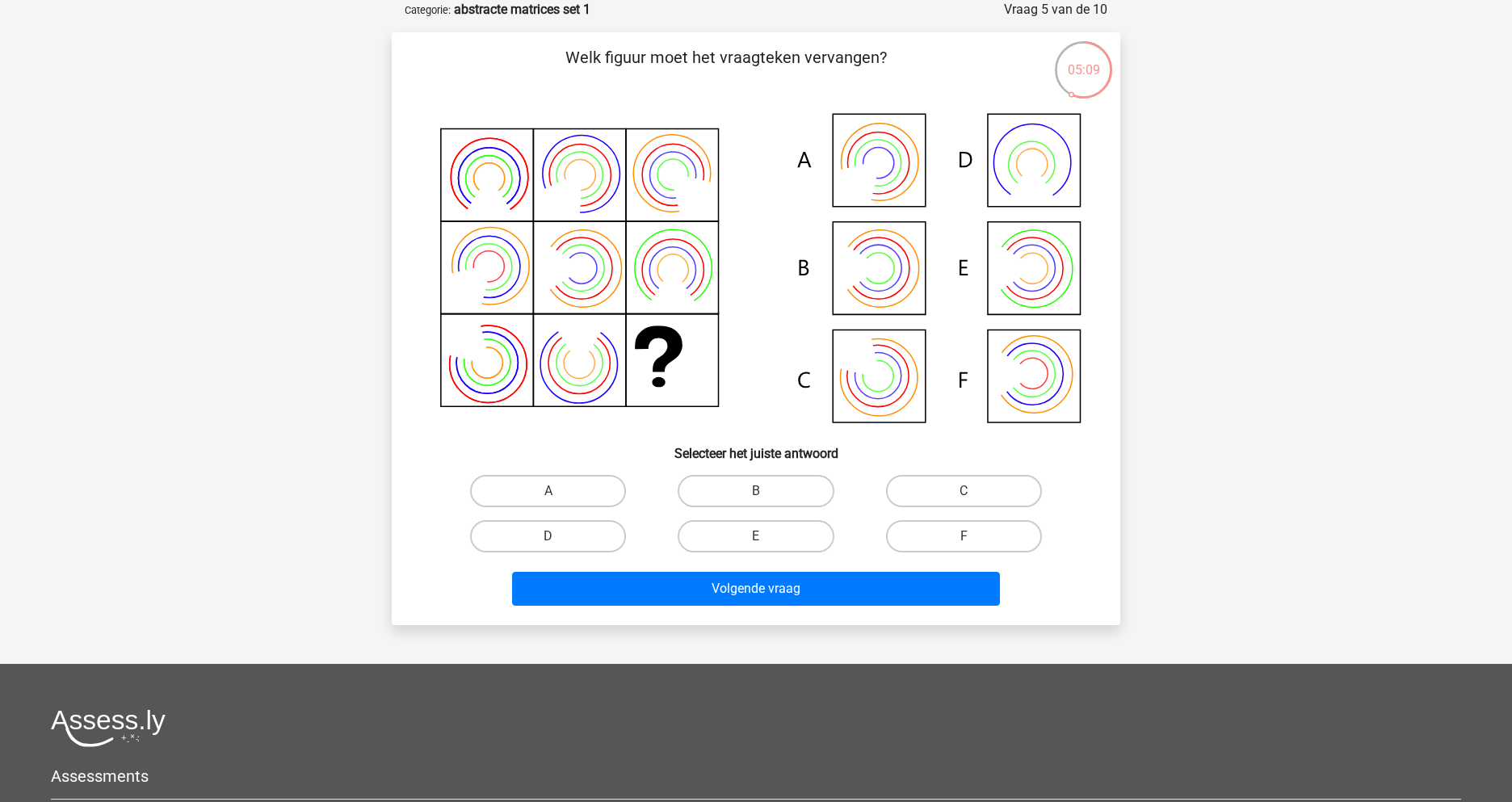
click at [907, 166] on icon at bounding box center [756, 270] width 651 height 326
drag, startPoint x: 505, startPoint y: 480, endPoint x: 538, endPoint y: 498, distance: 37.6
click at [515, 485] on label "A" at bounding box center [548, 491] width 156 height 32
click at [549, 491] on input "A" at bounding box center [554, 496] width 10 height 10
radio input "true"
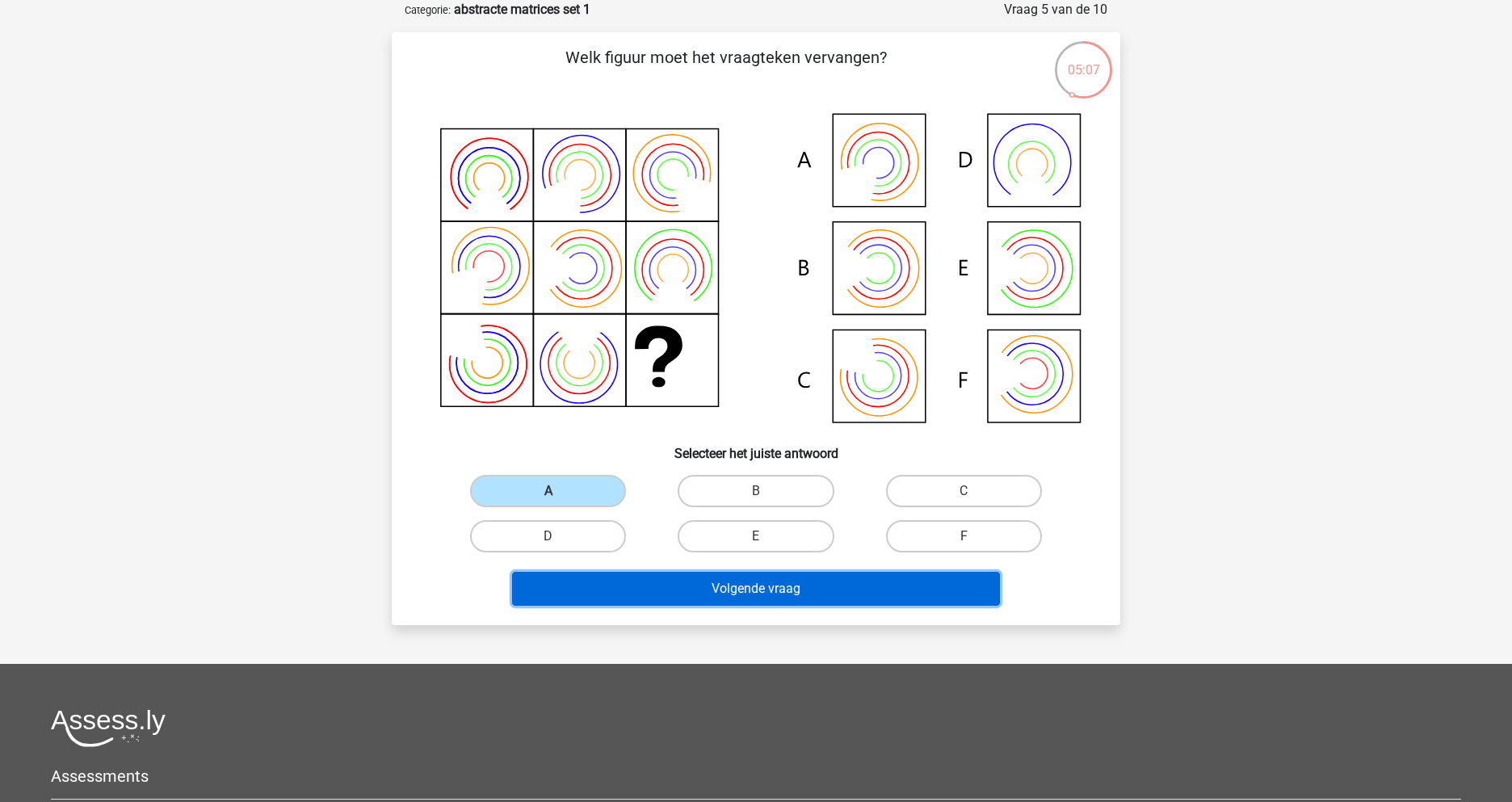
click at [781, 594] on button "Volgende vraag" at bounding box center [756, 588] width 489 height 34
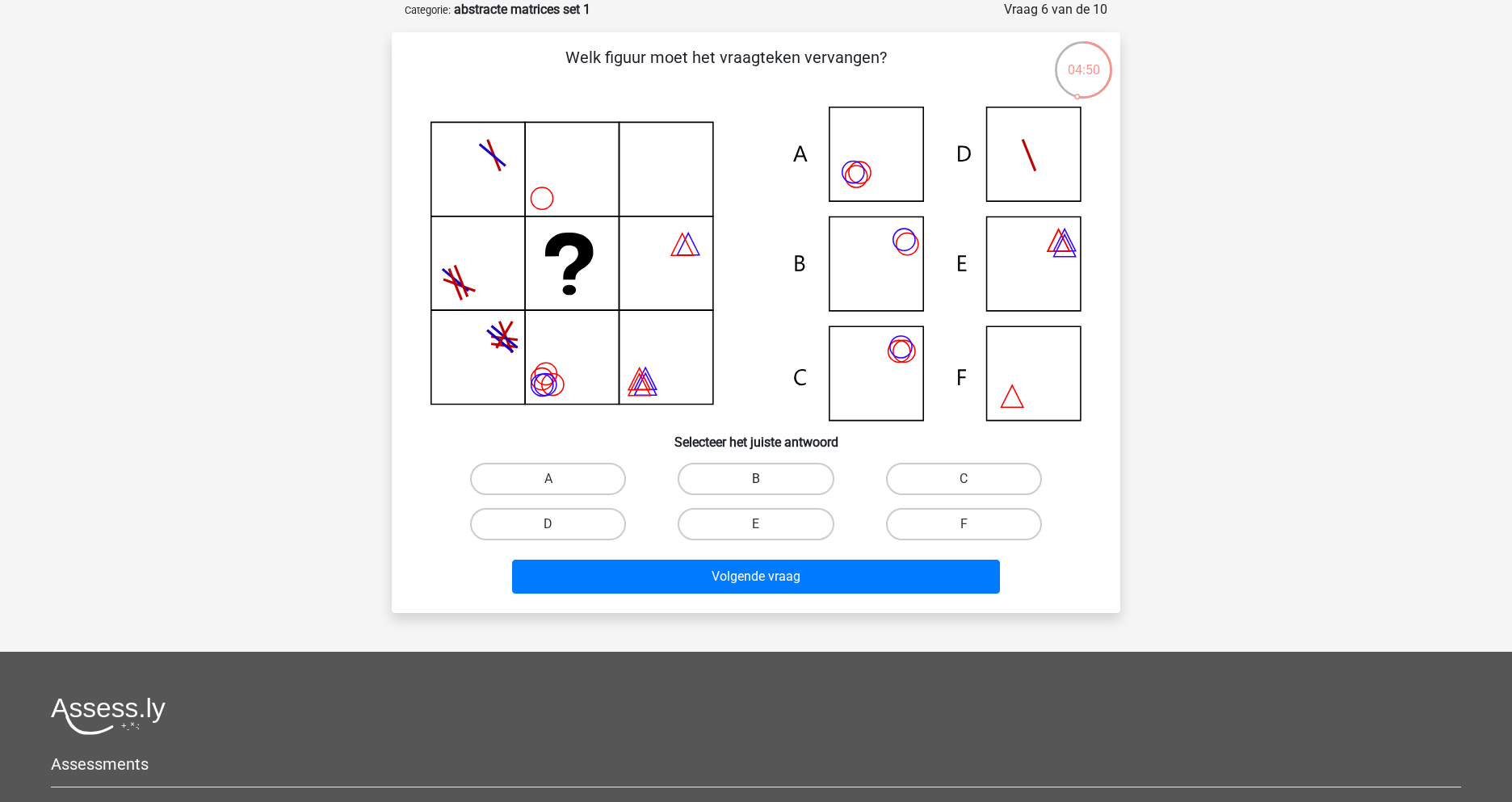
click at [734, 494] on label "B" at bounding box center [756, 479] width 156 height 32
click at [756, 490] on input "B" at bounding box center [762, 484] width 10 height 10
radio input "true"
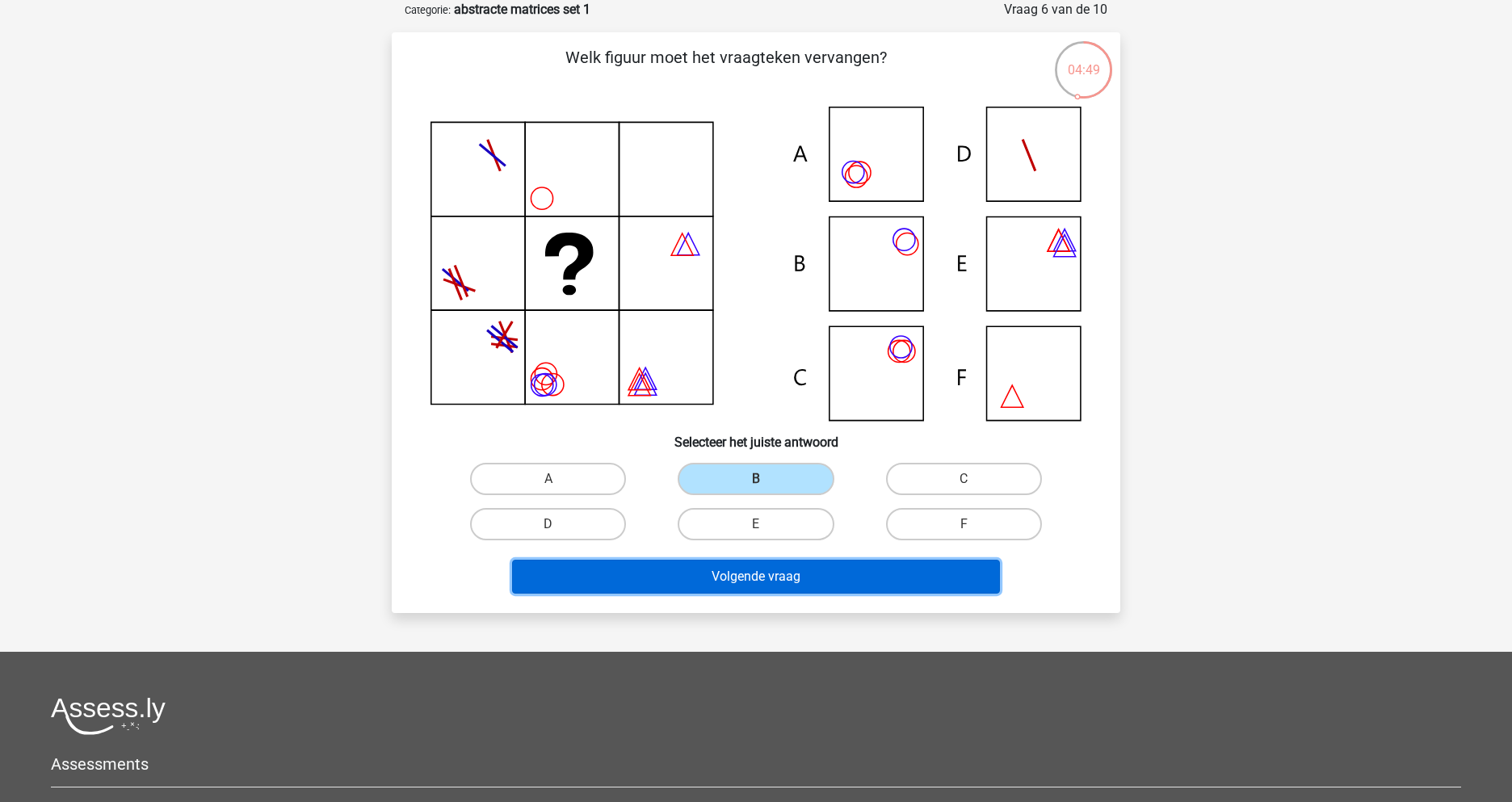
click at [775, 591] on button "Volgende vraag" at bounding box center [756, 576] width 489 height 34
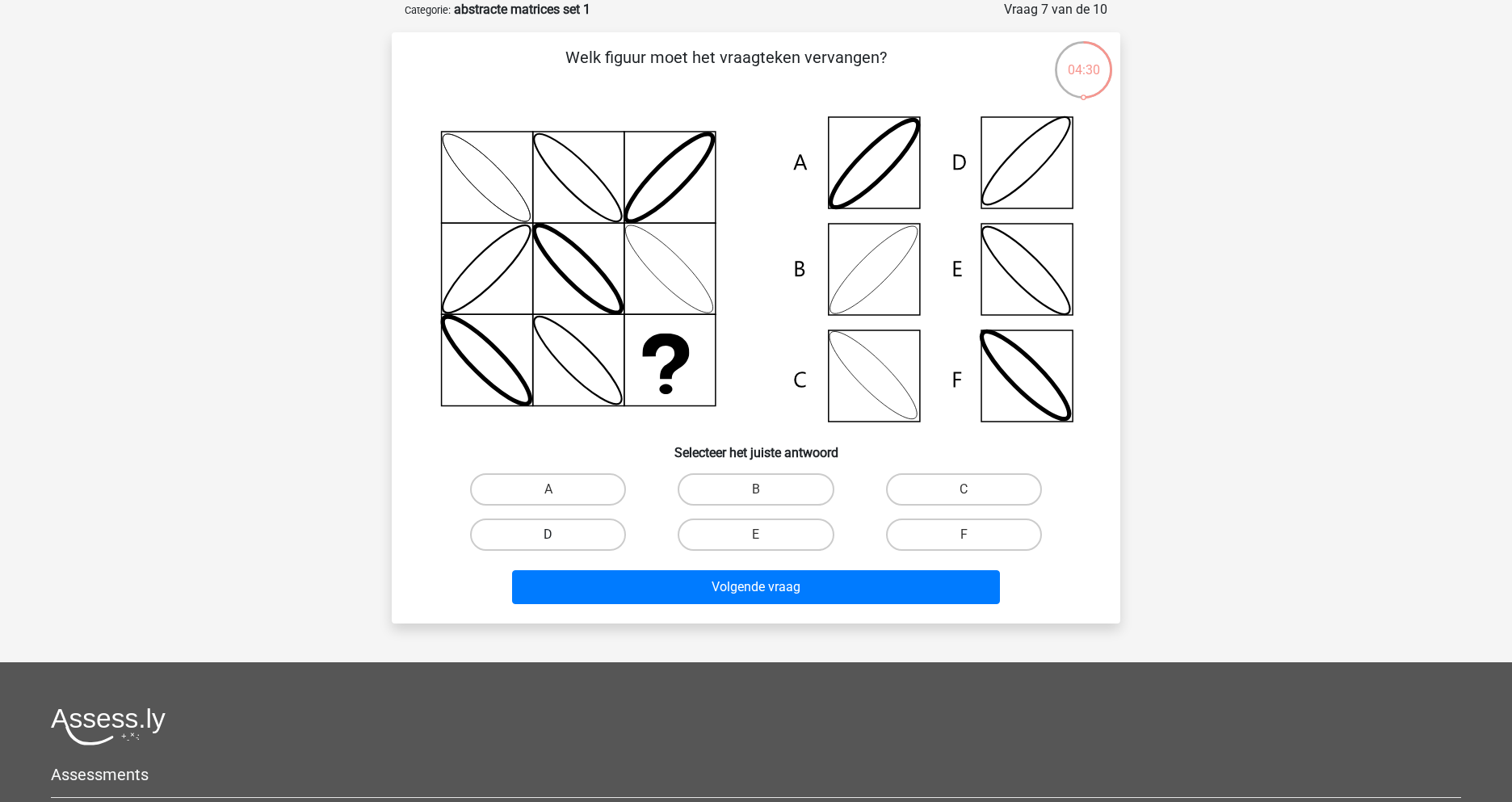
click at [566, 527] on label "D" at bounding box center [548, 534] width 156 height 32
click at [559, 535] on input "D" at bounding box center [554, 540] width 10 height 10
radio input "true"
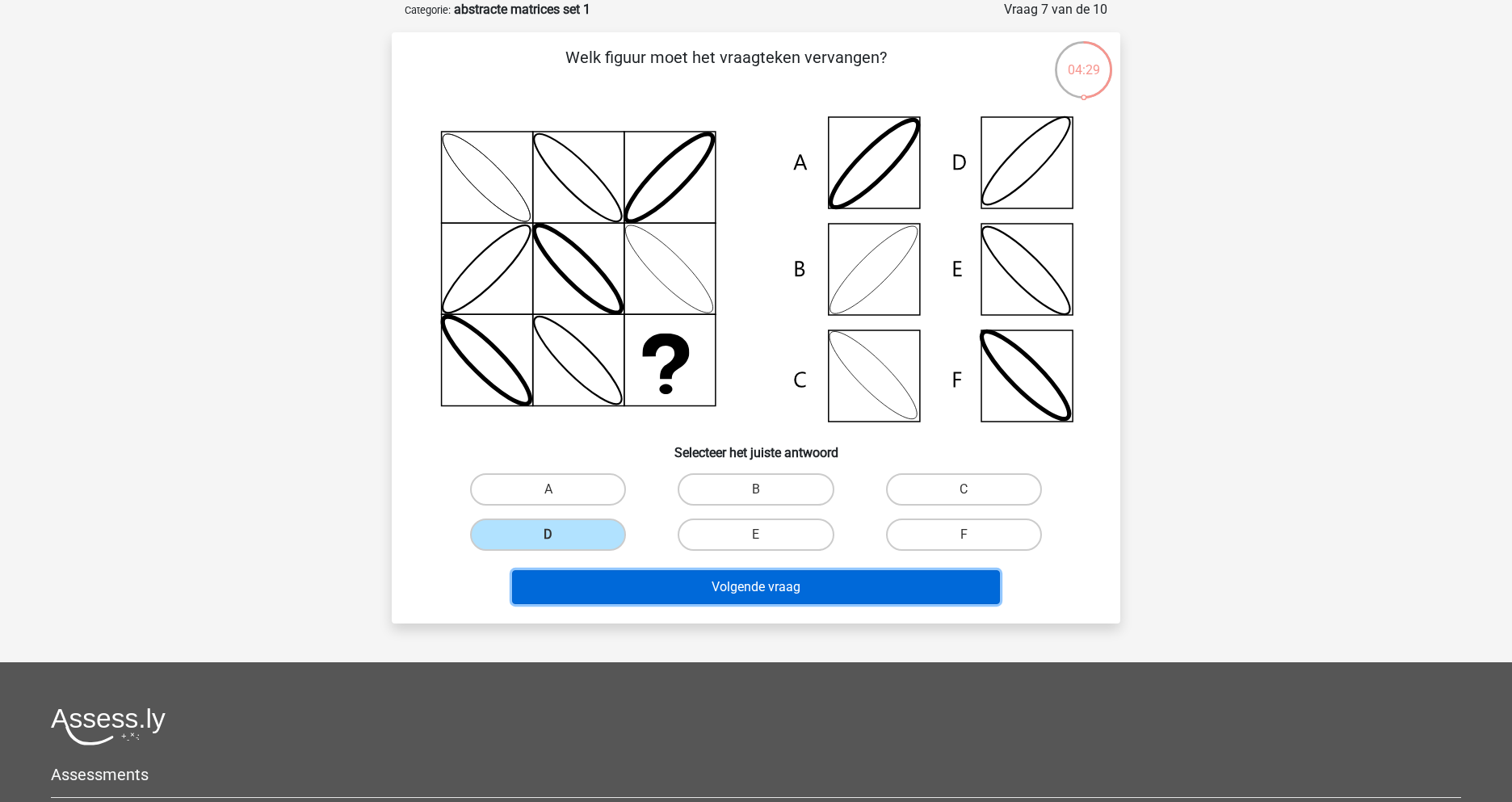
click at [794, 581] on button "Volgende vraag" at bounding box center [756, 586] width 489 height 34
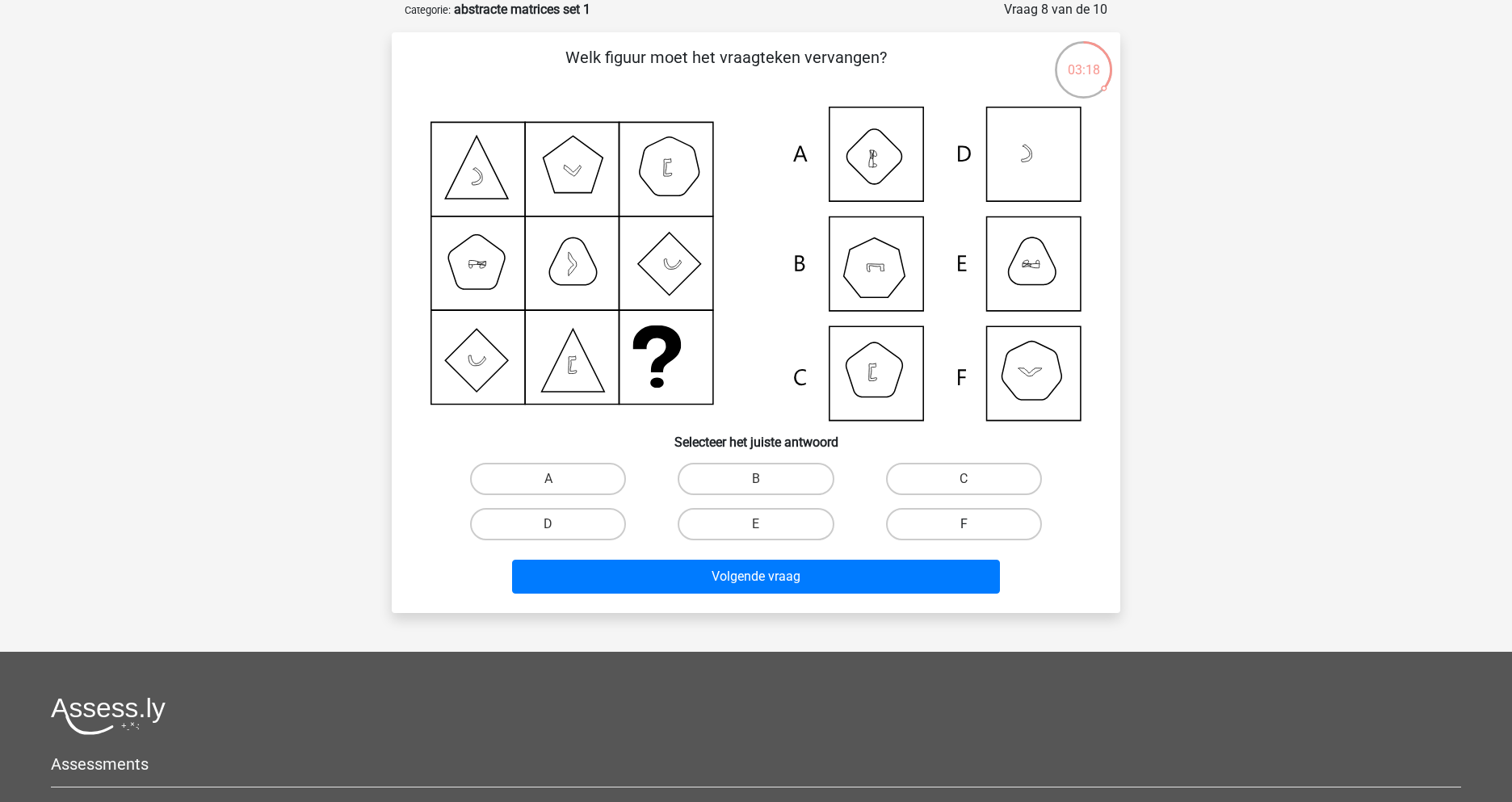
click at [981, 538] on label "F" at bounding box center [963, 523] width 156 height 32
click at [975, 535] on input "F" at bounding box center [969, 529] width 10 height 10
radio input "true"
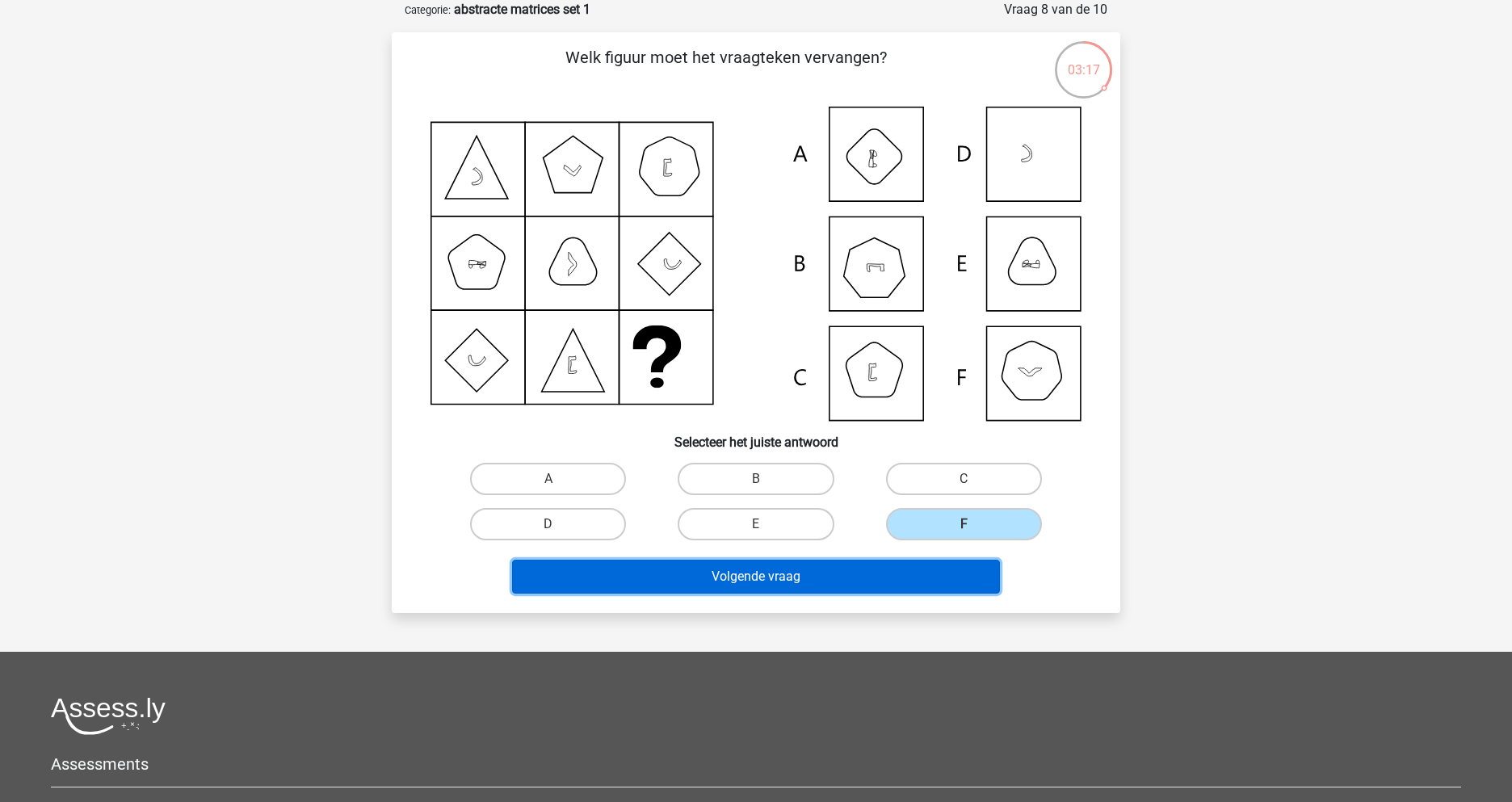
click at [859, 578] on button "Volgende vraag" at bounding box center [756, 576] width 489 height 34
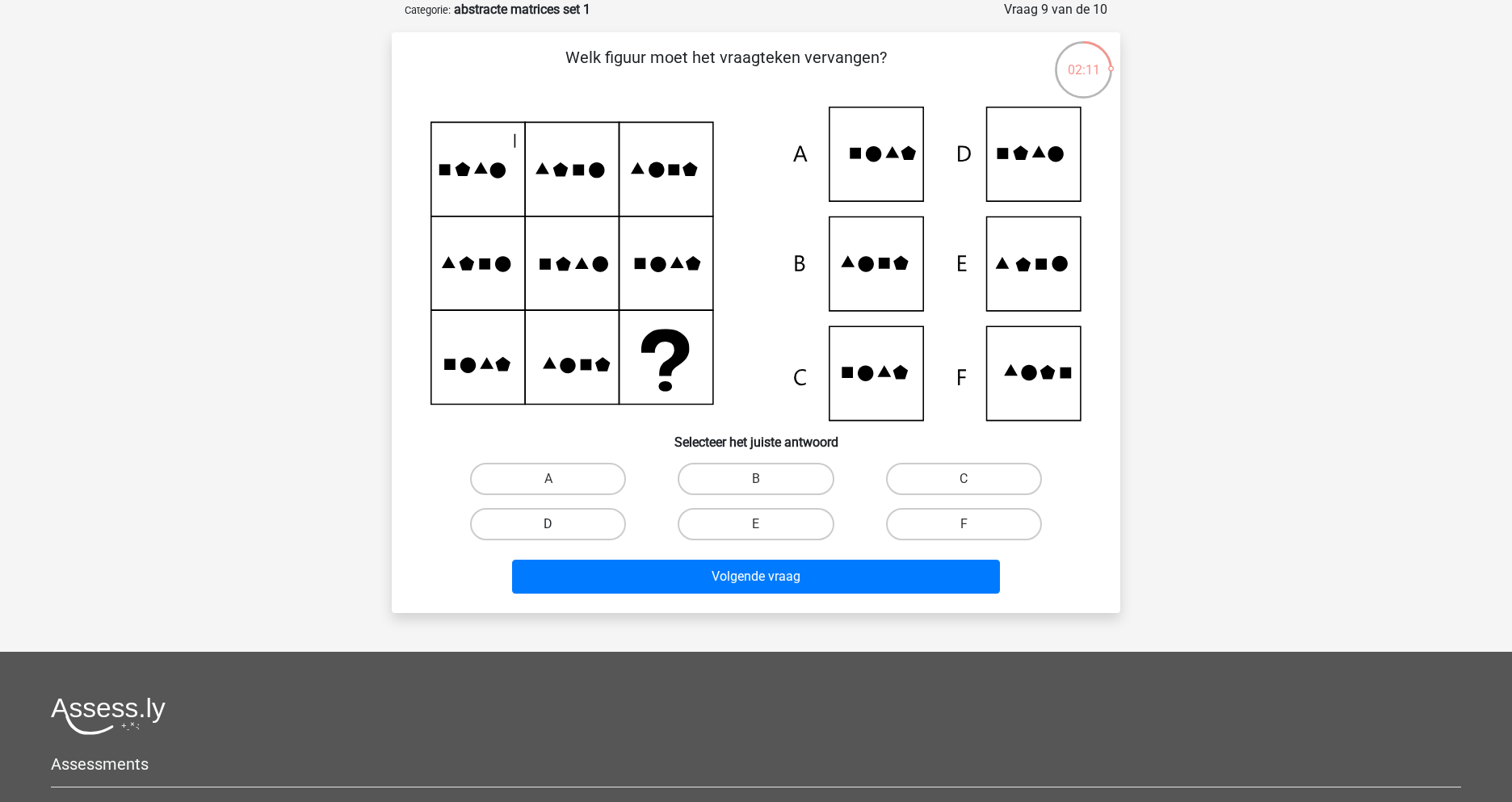
click at [566, 516] on label "D" at bounding box center [548, 523] width 156 height 32
click at [559, 524] on input "D" at bounding box center [554, 529] width 10 height 10
radio input "true"
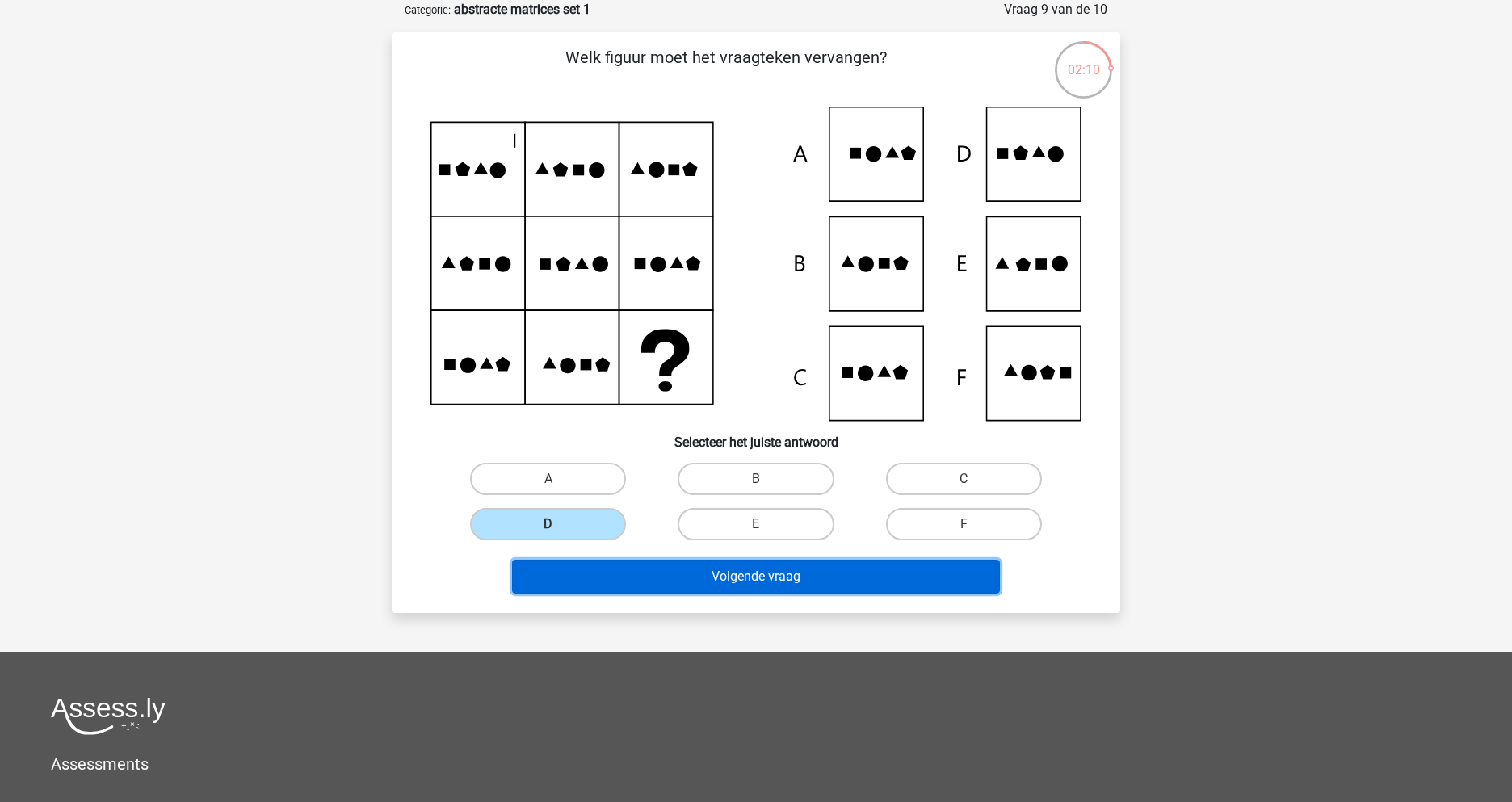
click at [775, 573] on button "Volgende vraag" at bounding box center [756, 576] width 489 height 34
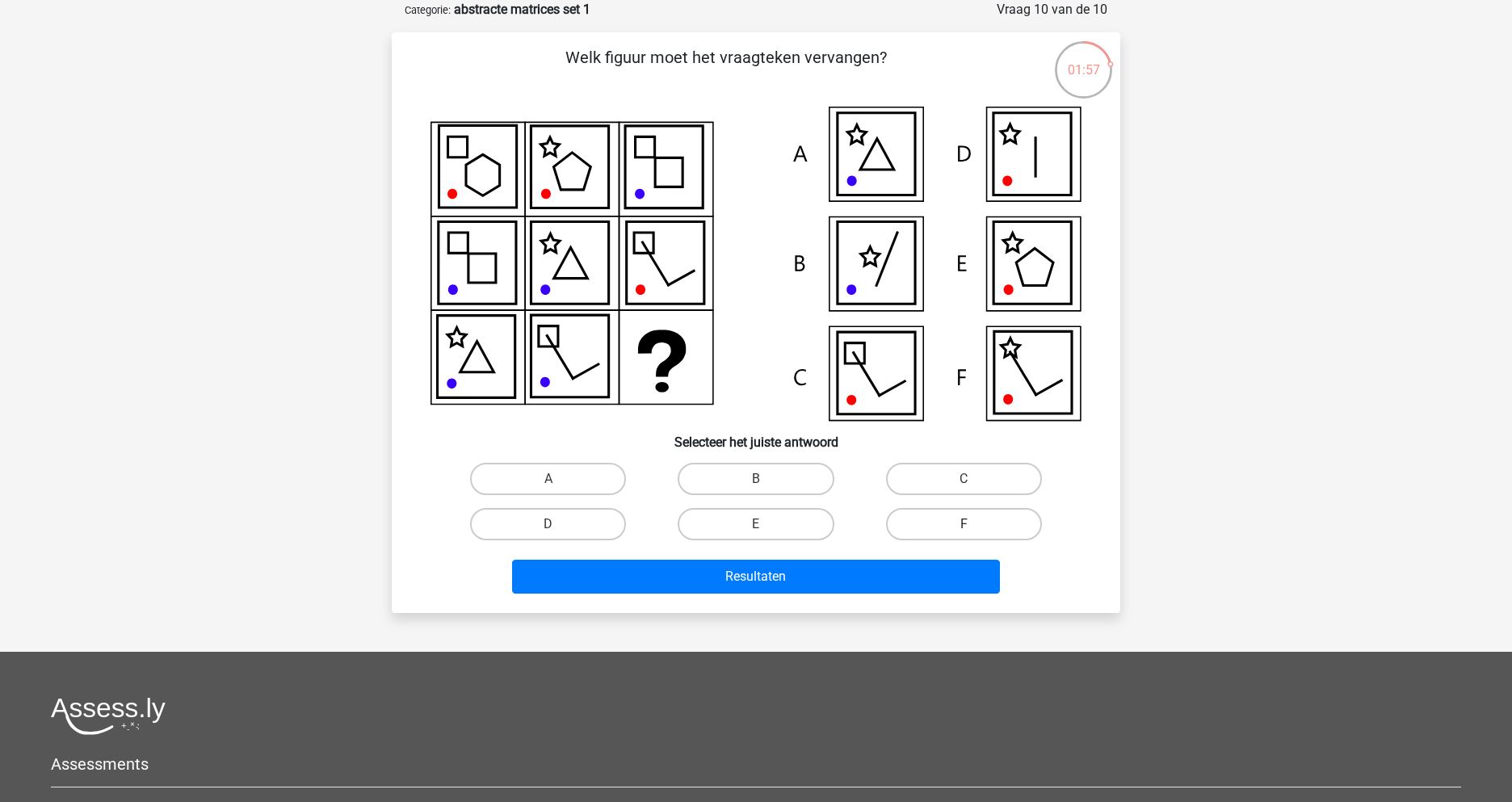
click at [981, 518] on label "F" at bounding box center [963, 523] width 156 height 32
click at [975, 524] on input "F" at bounding box center [969, 529] width 10 height 10
radio input "true"
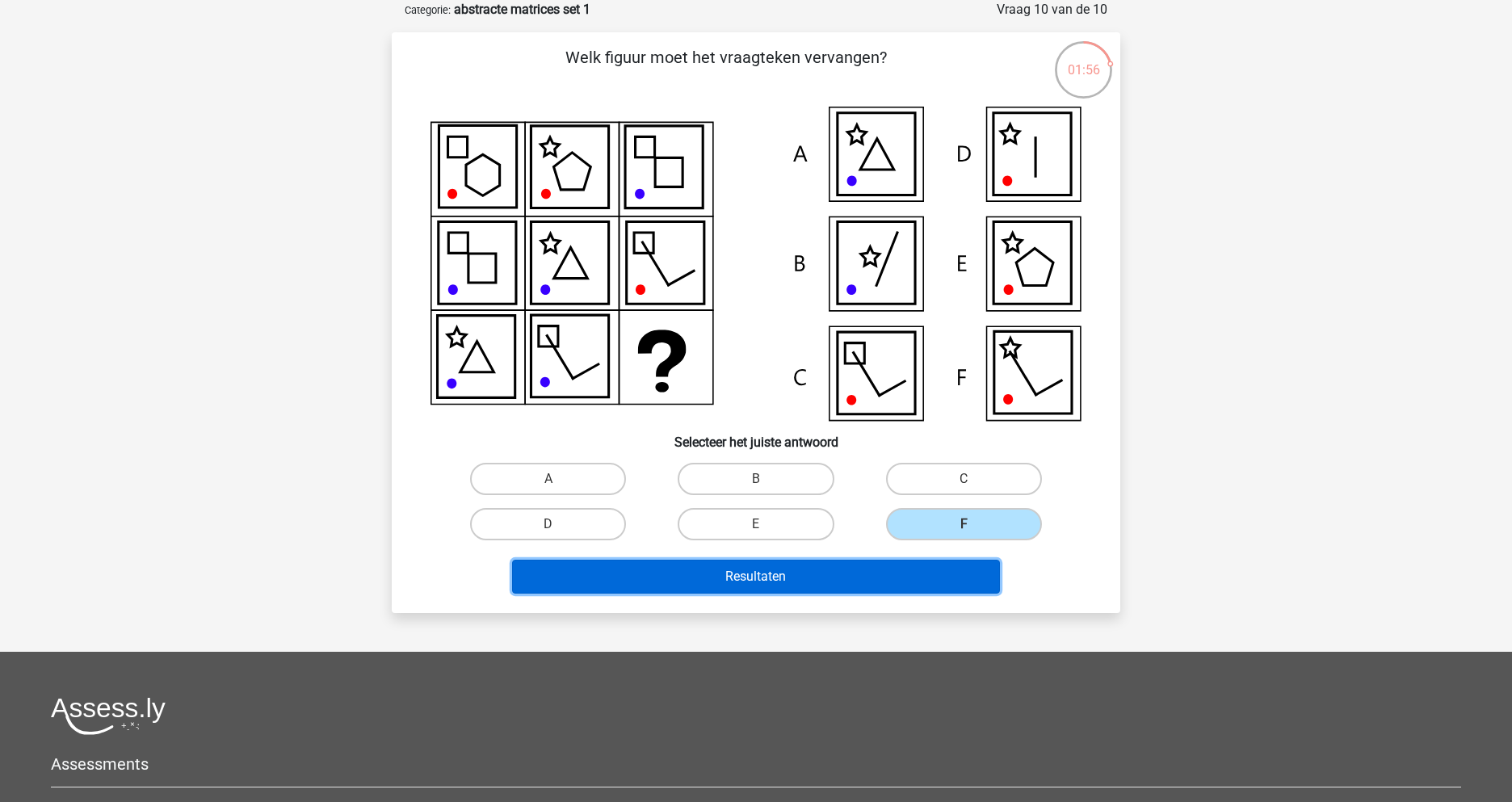
click at [857, 584] on button "Resultaten" at bounding box center [756, 576] width 489 height 34
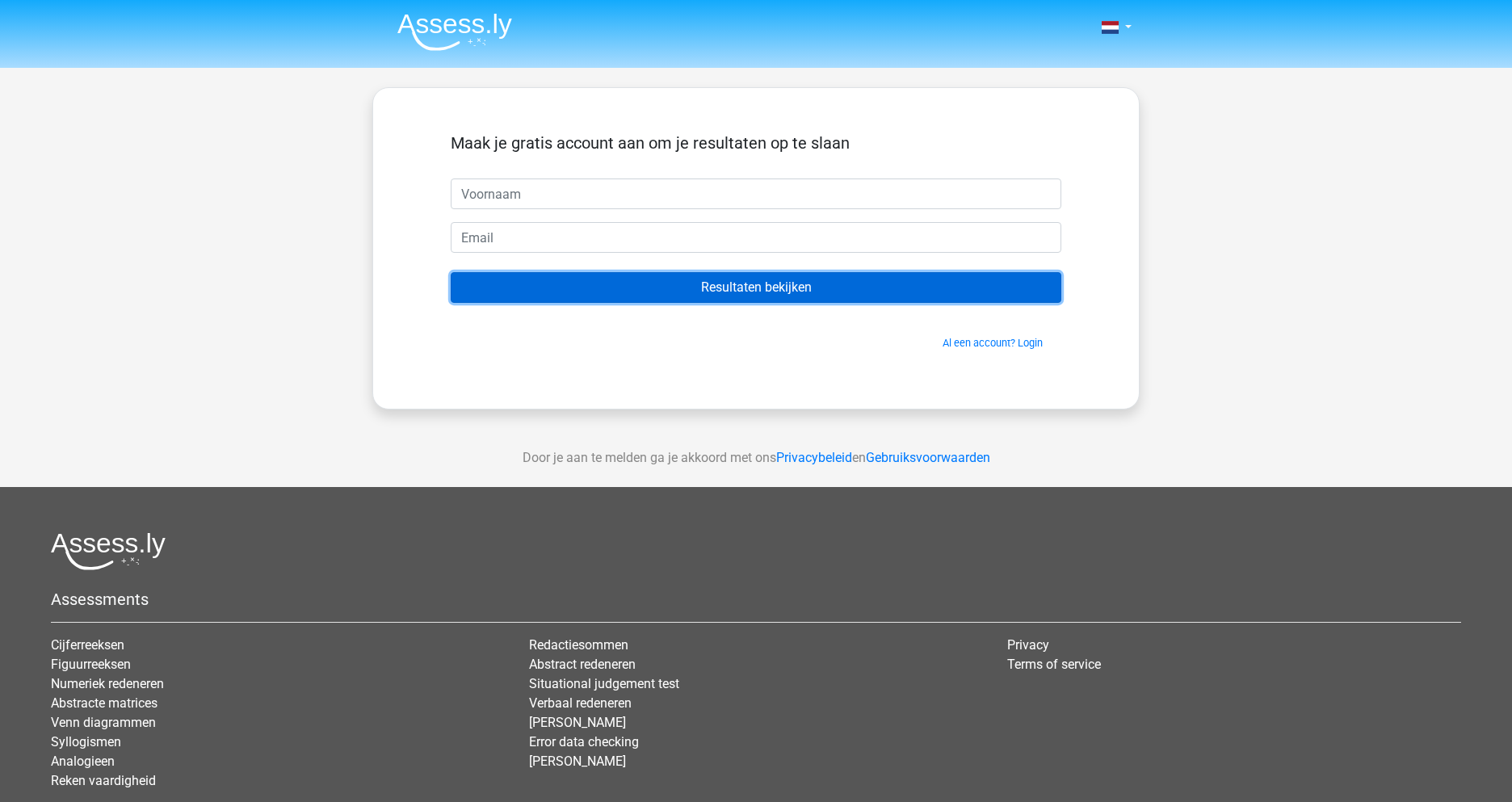
click at [781, 298] on input "Resultaten bekijken" at bounding box center [756, 288] width 611 height 31
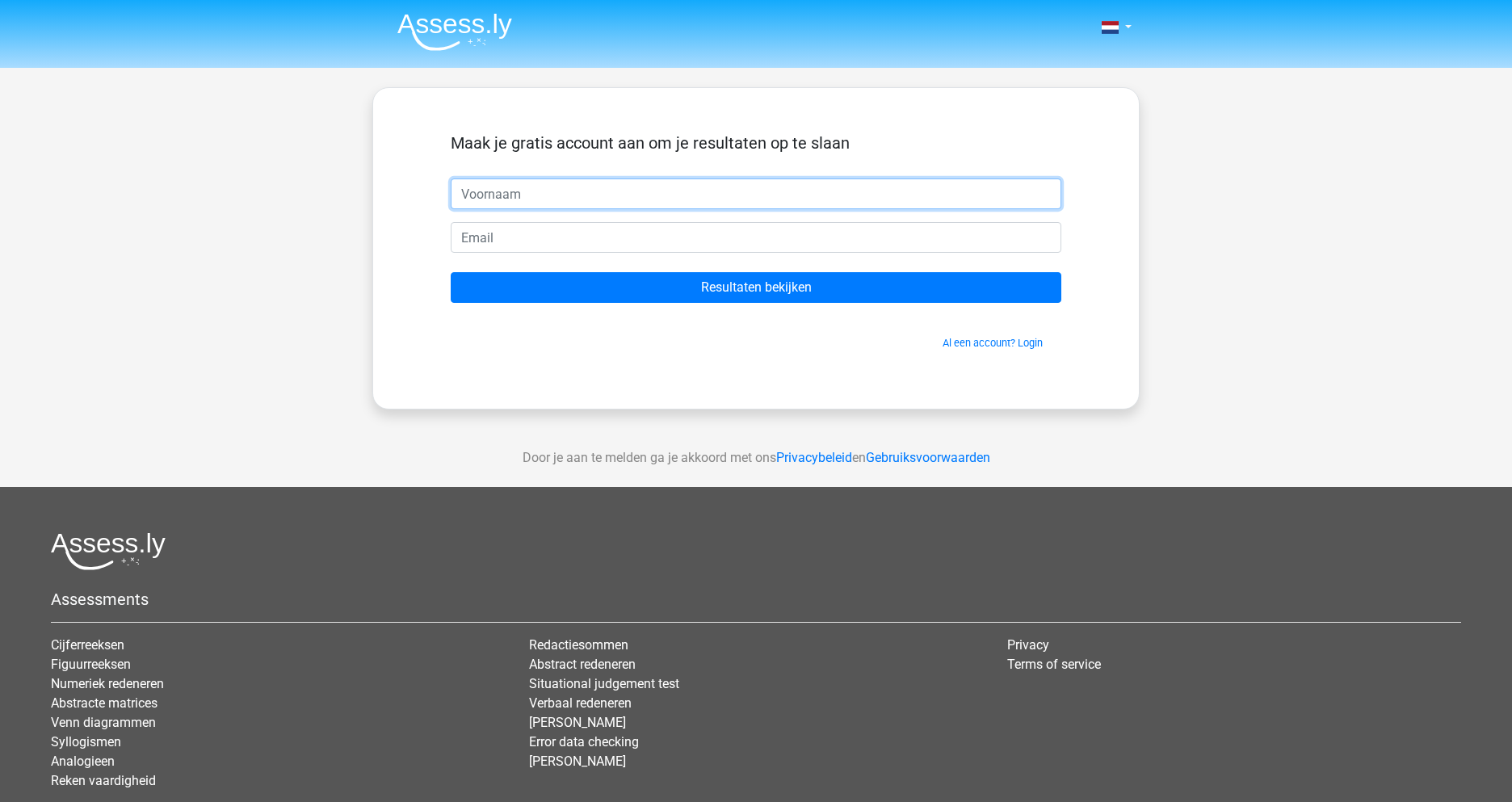
click at [689, 202] on input "text" at bounding box center [756, 194] width 611 height 31
type input "K.A."
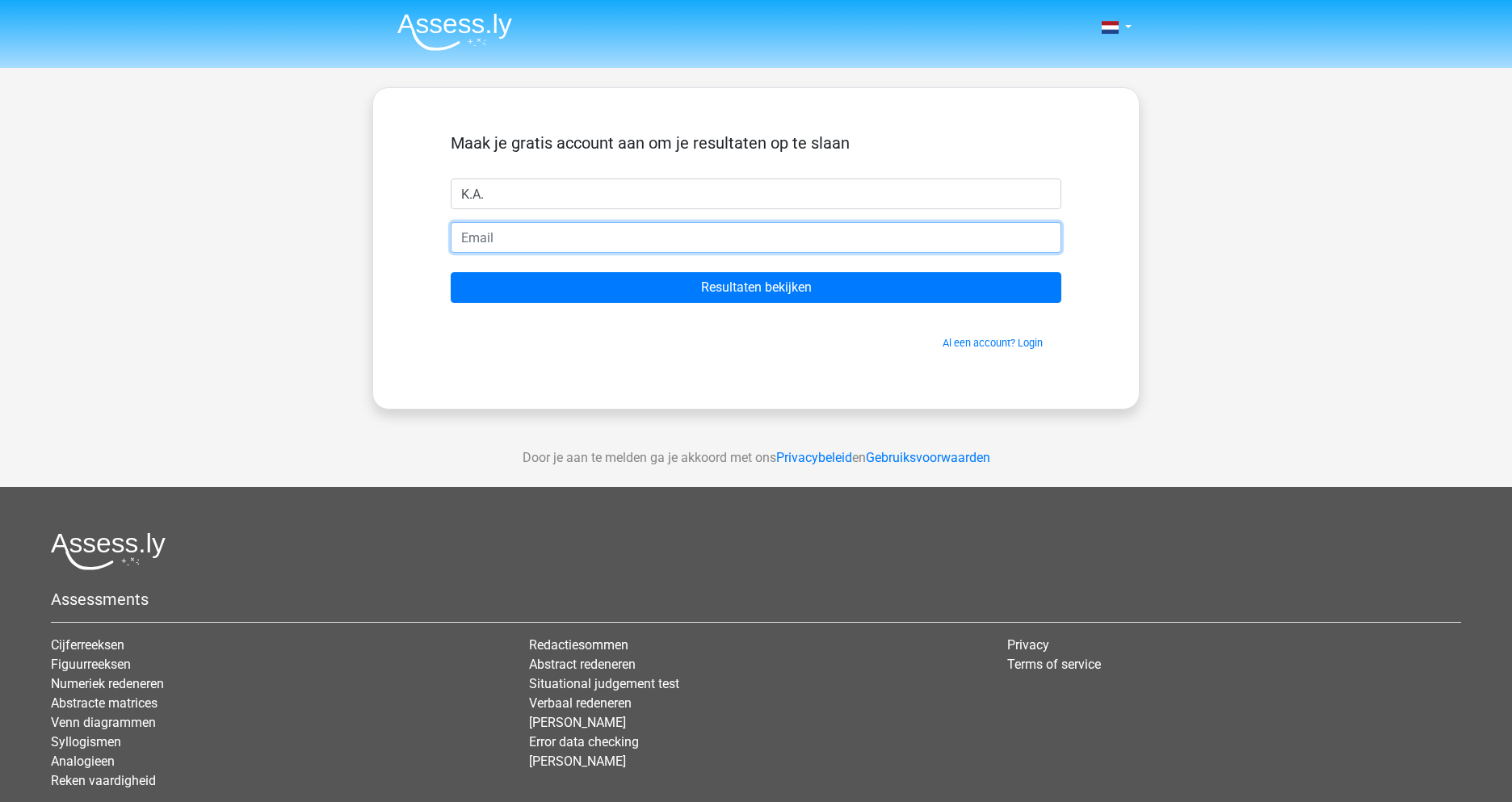
click at [561, 245] on input "email" at bounding box center [756, 238] width 611 height 31
type input "[PERSON_NAME][EMAIL_ADDRESS][DOMAIN_NAME]"
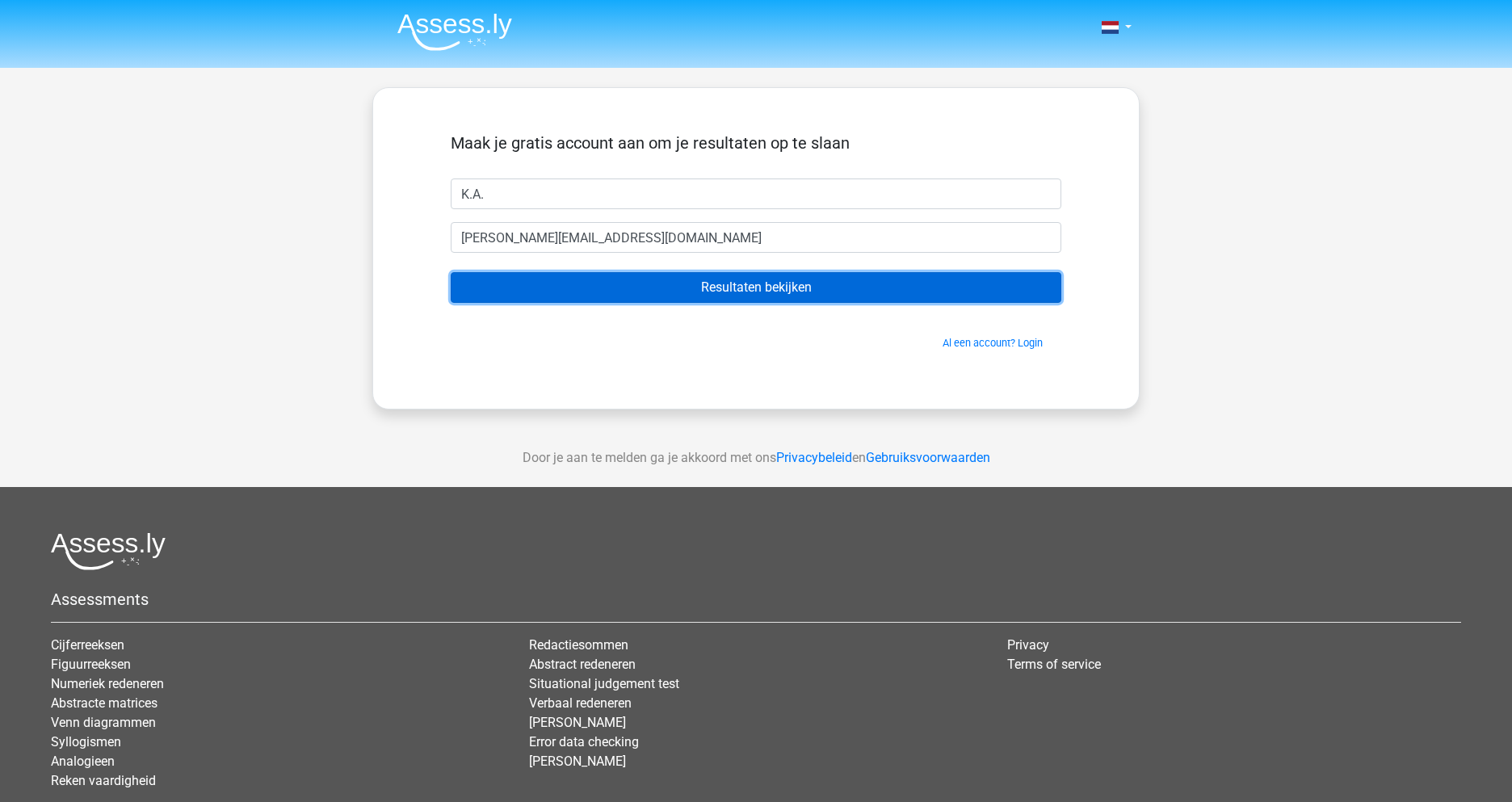
click at [764, 293] on input "Resultaten bekijken" at bounding box center [756, 288] width 611 height 31
